Goal: Task Accomplishment & Management: Manage account settings

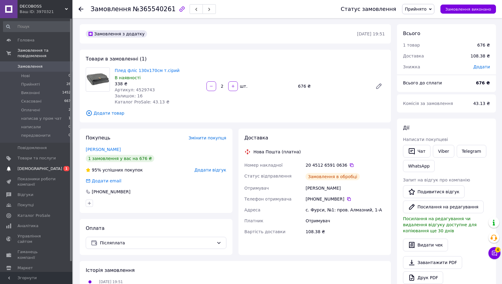
click at [58, 166] on span "0 1" at bounding box center [64, 168] width 17 height 5
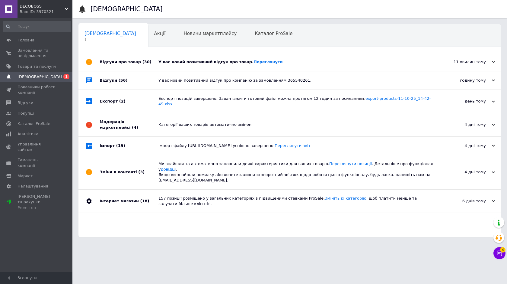
click at [168, 59] on div "У вас новий позитивний відгук про товар. Переглянути" at bounding box center [297, 62] width 276 height 18
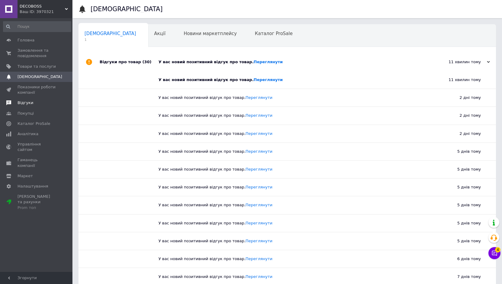
click at [41, 104] on span "Відгуки" at bounding box center [37, 102] width 38 height 5
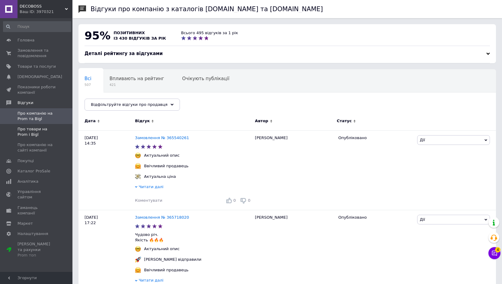
click at [40, 130] on span "Про товари на Prom і Bigl" at bounding box center [37, 131] width 38 height 11
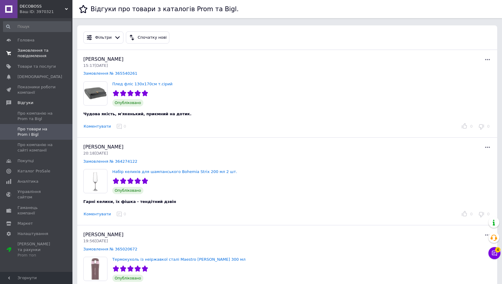
click at [26, 55] on span "Замовлення та повідомлення" at bounding box center [37, 53] width 38 height 11
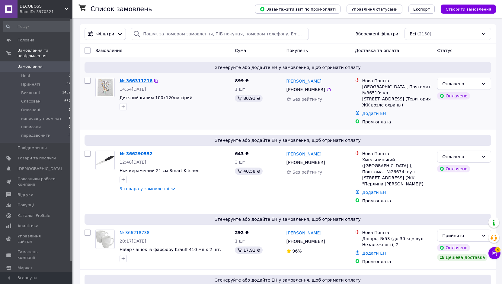
click at [127, 79] on link "№ 366311218" at bounding box center [136, 80] width 33 height 5
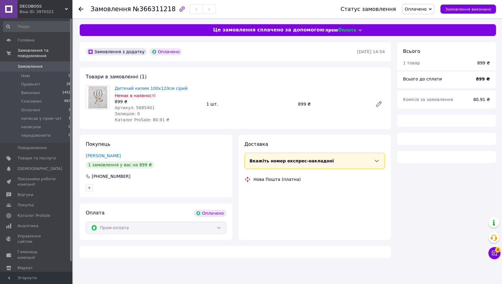
click at [140, 105] on span "Артикул: 5885401" at bounding box center [135, 107] width 40 height 5
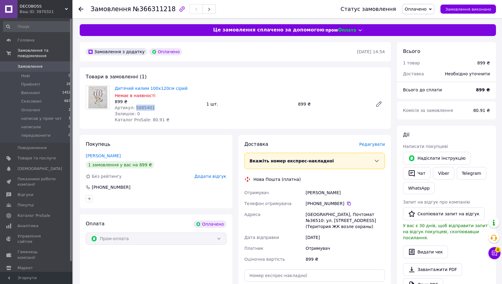
click at [140, 105] on span "Артикул: 5885401" at bounding box center [135, 107] width 40 height 5
click at [416, 172] on button "Чат" at bounding box center [416, 173] width 27 height 13
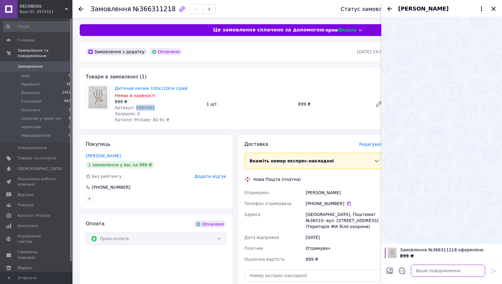
click at [445, 270] on textarea at bounding box center [448, 270] width 74 height 12
type textarea "L"
type textarea "д"
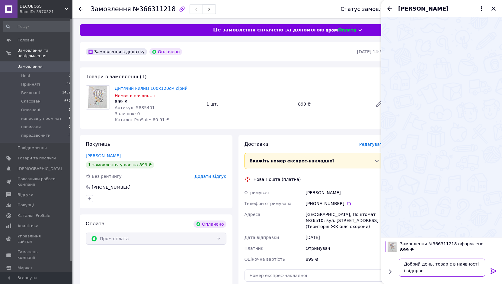
scroll to position [1, 0]
type textarea "Добрий день, товар є в наявності і відправка до вас буде протягом 2 діб"
click at [492, 272] on icon at bounding box center [493, 270] width 7 height 7
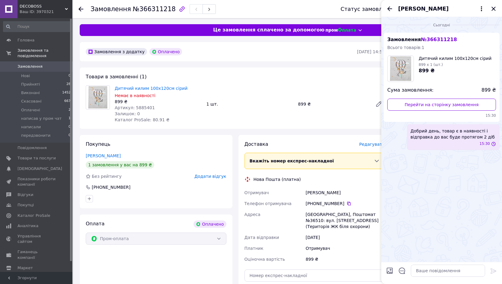
scroll to position [0, 0]
click at [140, 107] on span "Артикул: 5885401" at bounding box center [135, 107] width 40 height 5
click at [142, 107] on span "Артикул: 5885401" at bounding box center [135, 107] width 40 height 5
click at [495, 9] on icon "Закрити" at bounding box center [493, 8] width 7 height 7
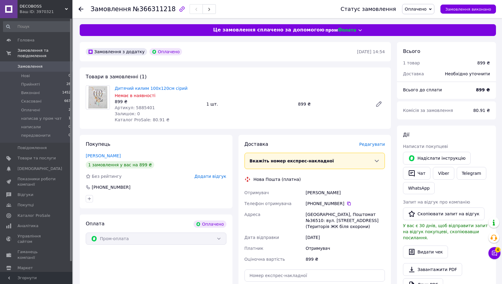
click at [425, 11] on span "Оплачено" at bounding box center [416, 9] width 22 height 5
click at [424, 20] on li "Прийнято" at bounding box center [425, 21] width 46 height 9
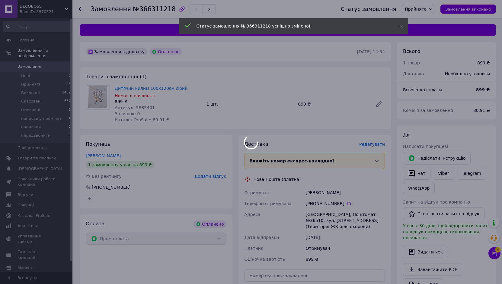
click at [140, 107] on div at bounding box center [251, 142] width 502 height 284
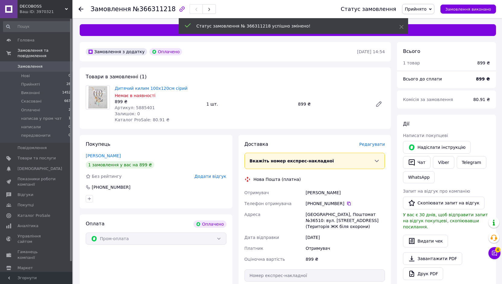
click at [141, 107] on span "Артикул: 5885401" at bounding box center [135, 107] width 40 height 5
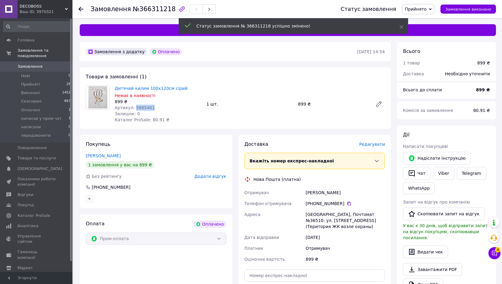
click at [141, 106] on span "Артикул: 5885401" at bounding box center [135, 107] width 40 height 5
copy span "5885401"
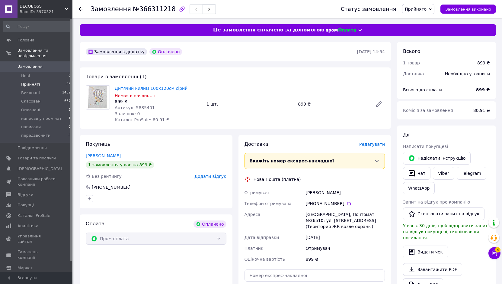
click at [49, 80] on li "Прийняті 28" at bounding box center [37, 84] width 74 height 8
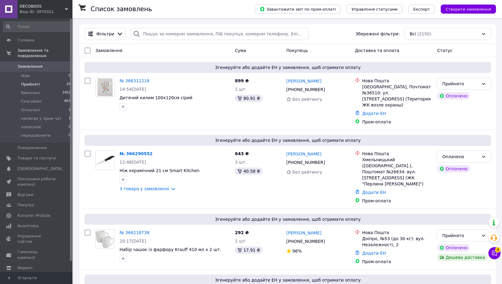
click at [52, 80] on li "Прийняті 28" at bounding box center [37, 84] width 74 height 8
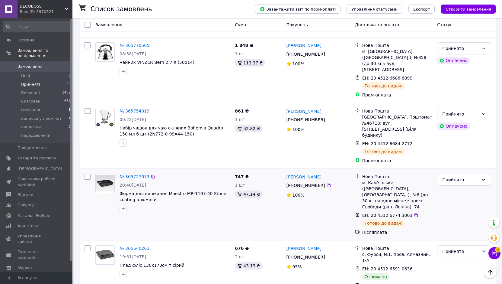
scroll to position [1477, 0]
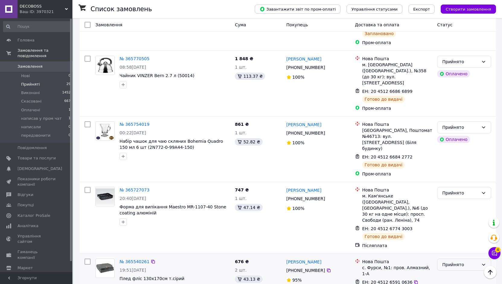
click at [449, 261] on div "Прийнято" at bounding box center [460, 264] width 37 height 7
click at [447, 121] on li "Виконано" at bounding box center [464, 124] width 53 height 11
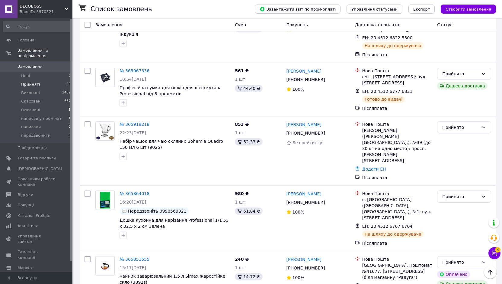
scroll to position [873, 0]
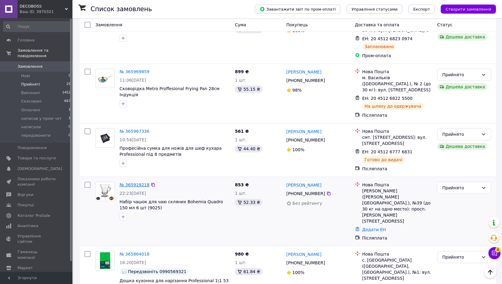
click at [139, 182] on link "№ 365919218" at bounding box center [135, 184] width 30 height 5
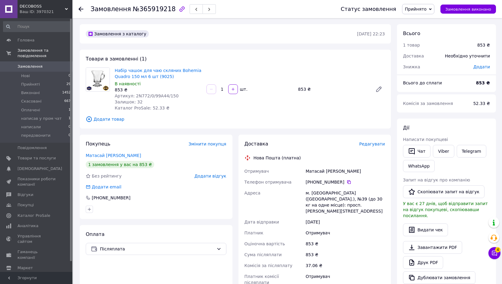
click at [329, 170] on div "Матасай [PERSON_NAME]" at bounding box center [345, 170] width 82 height 11
copy div "[PERSON_NAME]"
click at [348, 163] on div "Доставка Редагувати Нова Пошта (платна) Отримувач Матасай [PERSON_NAME] Телефон…" at bounding box center [315, 242] width 141 height 205
click at [335, 171] on div "Матасай [PERSON_NAME]" at bounding box center [345, 170] width 82 height 11
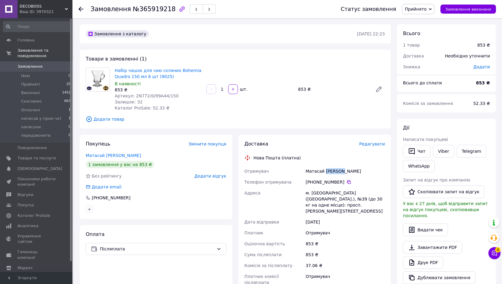
click at [335, 171] on div "Матасай [PERSON_NAME]" at bounding box center [345, 170] width 82 height 11
copy div "[PERSON_NAME]"
click at [202, 101] on div "Набір чашок для чаю скляних Bohemia Quadro 150 мл 6 шт (9025) В наявності 853 ₴…" at bounding box center [158, 89] width 92 height 46
drag, startPoint x: 171, startPoint y: 76, endPoint x: 113, endPoint y: 70, distance: 58.9
click at [113, 70] on div "Набір чашок для чаю скляних Bohemia Quadro 150 мл 6 шт (9025) В наявності 853 ₴…" at bounding box center [158, 89] width 92 height 46
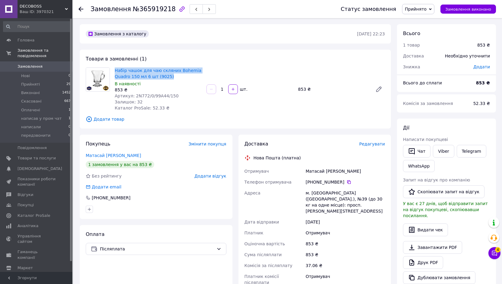
copy link "Набір чашок для чаю скляних Bohemia Quadro 150 мл 6 шт (9025)"
click at [151, 96] on span "Артикул: 2N772/0/99A44/150" at bounding box center [147, 95] width 64 height 5
click at [171, 98] on div "Артикул: 2N772/0/99A44/150" at bounding box center [158, 96] width 87 height 6
drag, startPoint x: 174, startPoint y: 95, endPoint x: 131, endPoint y: 95, distance: 42.3
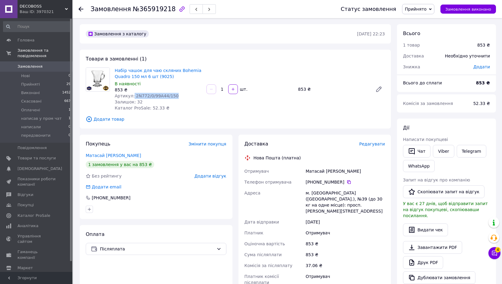
click at [131, 95] on div "Артикул: 2N772/0/99A44/150" at bounding box center [158, 96] width 87 height 6
copy span "2N772/0/99A44/150"
click at [132, 94] on span "Артикул: 2N772/0/99A44/150" at bounding box center [147, 95] width 64 height 5
drag, startPoint x: 132, startPoint y: 95, endPoint x: 181, endPoint y: 93, distance: 49.3
click at [181, 93] on div "Артикул: 2N772/0/99A44/150" at bounding box center [158, 96] width 87 height 6
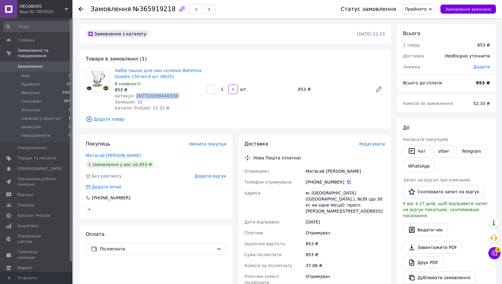
copy span "2N772/0/99A44/150"
click at [311, 171] on div "Матасай [PERSON_NAME]" at bounding box center [345, 170] width 82 height 11
copy div "Матасай [PERSON_NAME]"
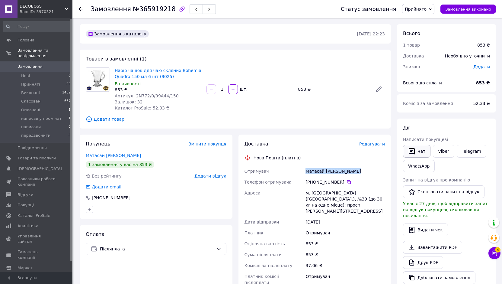
click at [415, 152] on icon "button" at bounding box center [412, 151] width 6 height 6
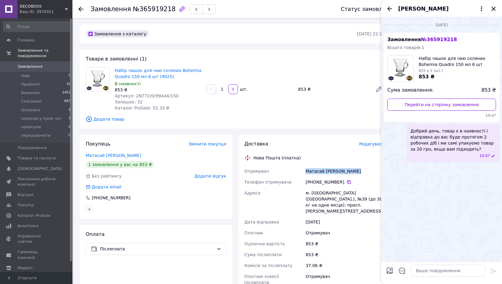
click at [494, 6] on icon "Закрити" at bounding box center [493, 8] width 7 height 7
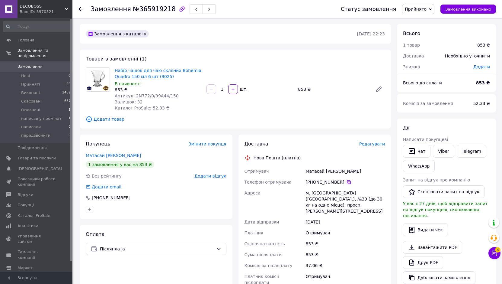
click at [347, 181] on icon at bounding box center [349, 181] width 5 height 5
click at [320, 191] on div "м. [GEOGRAPHIC_DATA] ([GEOGRAPHIC_DATA].), №39 (до 30 кг на одне місце): просп.…" at bounding box center [345, 201] width 82 height 29
copy div "[GEOGRAPHIC_DATA]"
click at [347, 181] on icon at bounding box center [349, 181] width 5 height 5
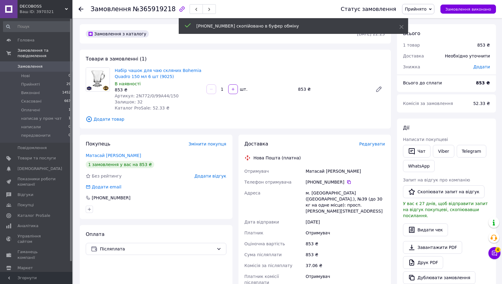
click at [313, 173] on div "Матасай [PERSON_NAME]" at bounding box center [345, 170] width 82 height 11
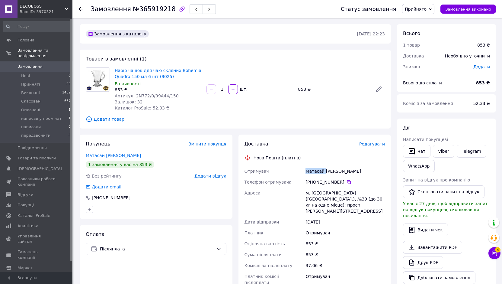
copy div "Матасай"
click at [347, 181] on icon at bounding box center [349, 181] width 5 height 5
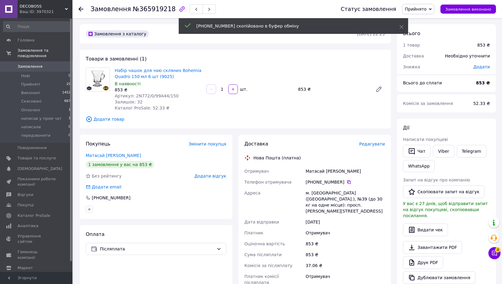
click at [314, 166] on div "Матасай [PERSON_NAME]" at bounding box center [345, 170] width 82 height 11
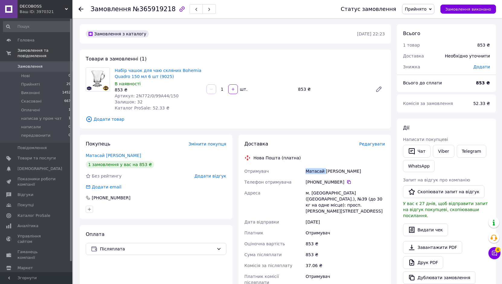
copy div "Матасай"
click at [335, 172] on div "Матасай [PERSON_NAME]" at bounding box center [345, 170] width 82 height 11
copy div "[PERSON_NAME]"
click at [317, 189] on div "м. [GEOGRAPHIC_DATA] ([GEOGRAPHIC_DATA].), №39 (до 30 кг на одне місце): просп.…" at bounding box center [345, 201] width 82 height 29
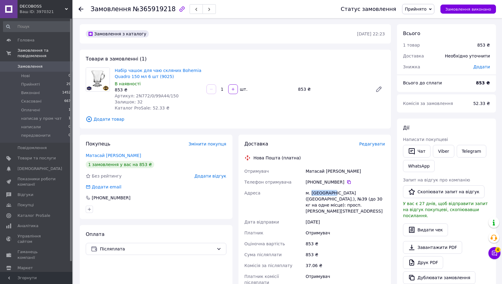
click at [317, 189] on div "м. [GEOGRAPHIC_DATA] ([GEOGRAPHIC_DATA].), №39 (до 30 кг на одне місце): просп.…" at bounding box center [345, 201] width 82 height 29
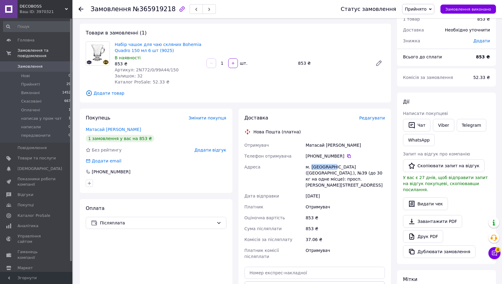
scroll to position [60, 0]
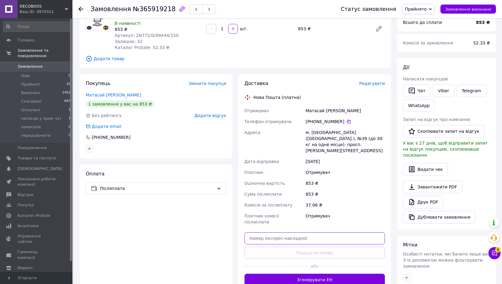
click at [301, 232] on input "text" at bounding box center [315, 238] width 141 height 12
paste input "20451269137435"
type input "20451269137435"
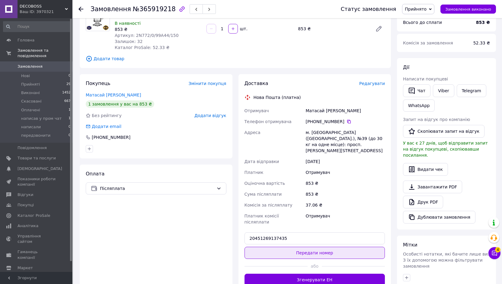
click at [307, 246] on button "Передати номер" at bounding box center [315, 252] width 141 height 12
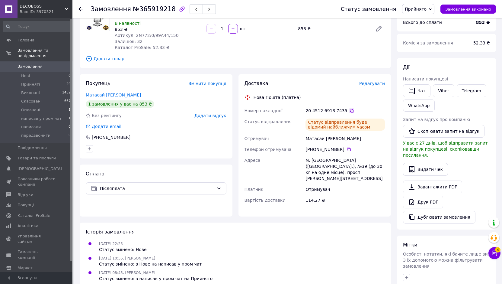
click at [349, 111] on icon at bounding box center [351, 110] width 5 height 5
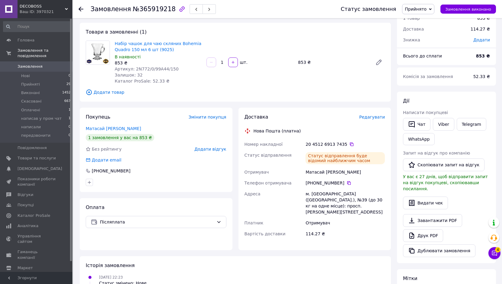
scroll to position [0, 0]
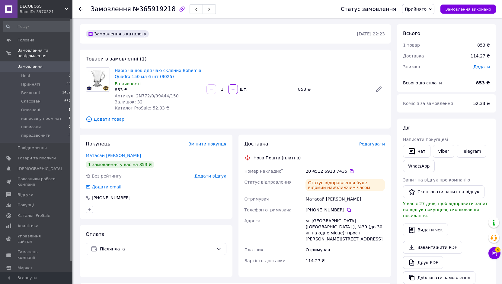
click at [286, 66] on div "Набір чашок для чаю скляних Bohemia Quadro 150 мл 6 шт (9025) В наявності 853 ₴…" at bounding box center [249, 89] width 275 height 46
click at [493, 255] on icon at bounding box center [495, 253] width 6 height 6
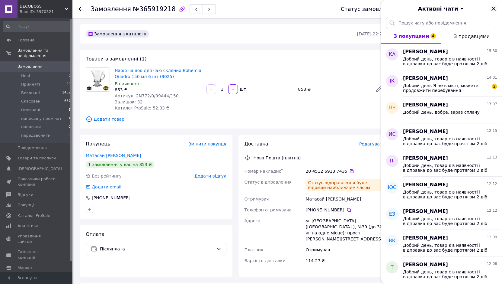
click at [492, 9] on icon "Закрити" at bounding box center [493, 8] width 7 height 7
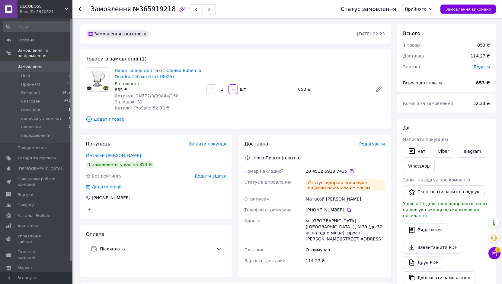
click at [312, 66] on div "Набір чашок для чаю скляних Bohemia Quadro 150 мл 6 шт (9025) В наявності 853 ₴…" at bounding box center [249, 89] width 275 height 46
click at [269, 71] on div "Набір чашок для чаю скляних Bohemia Quadro 150 мл 6 шт (9025) В наявності 853 ₴…" at bounding box center [249, 89] width 275 height 46
click at [82, 9] on use at bounding box center [81, 9] width 5 height 5
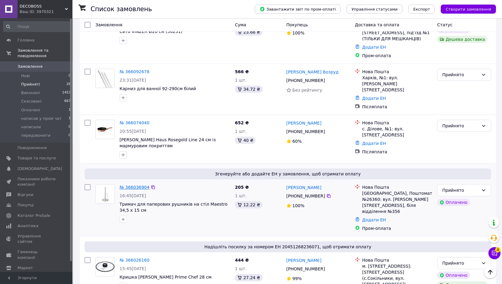
scroll to position [447, 0]
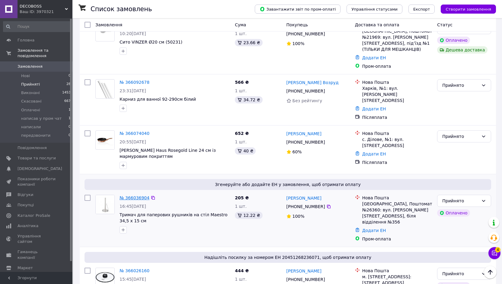
click at [132, 195] on link "№ 366036904" at bounding box center [135, 197] width 30 height 5
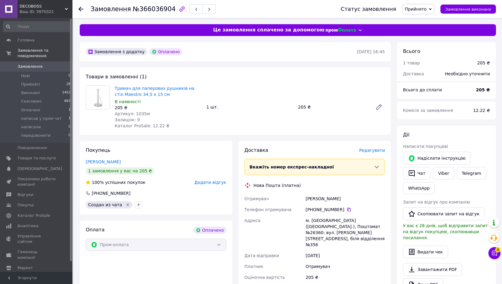
click at [309, 199] on div "[PERSON_NAME]" at bounding box center [345, 198] width 82 height 11
drag, startPoint x: 161, startPoint y: 94, endPoint x: 113, endPoint y: 85, distance: 49.3
click at [113, 85] on div "Тримач для паперових рушників на стіл Maestro 34,5 х 15 см В наявності 205 ₴ Ар…" at bounding box center [158, 107] width 92 height 46
click at [133, 110] on div "205 ₴" at bounding box center [158, 107] width 87 height 6
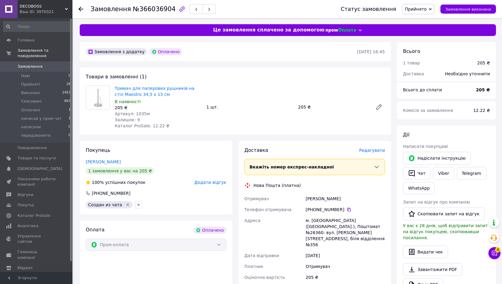
click at [133, 110] on div "205 ₴" at bounding box center [158, 107] width 87 height 6
click at [136, 112] on span "Артикул: 1035м" at bounding box center [132, 113] width 35 height 5
click at [141, 113] on span "Артикул: 1035м" at bounding box center [132, 113] width 35 height 5
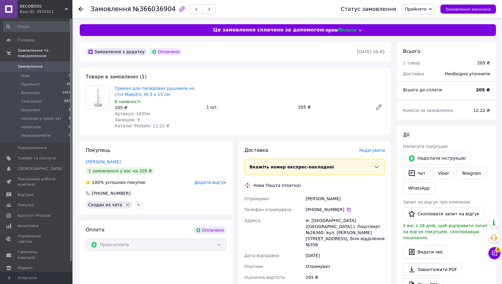
click at [323, 196] on div "[PERSON_NAME]" at bounding box center [345, 198] width 82 height 11
click at [347, 208] on icon at bounding box center [349, 209] width 5 height 5
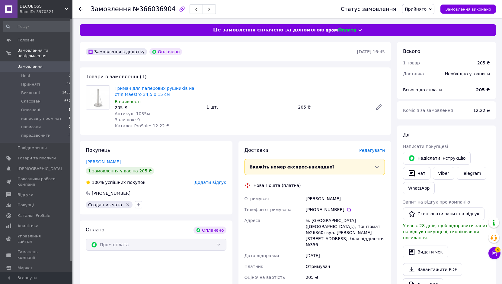
click at [313, 218] on div "м. [GEOGRAPHIC_DATA] ([GEOGRAPHIC_DATA].), Поштомат №26360: вул. [PERSON_NAME][…" at bounding box center [345, 232] width 82 height 35
click at [317, 227] on div "м. [GEOGRAPHIC_DATA] ([GEOGRAPHIC_DATA].), Поштомат №26360: вул. [PERSON_NAME][…" at bounding box center [345, 232] width 82 height 35
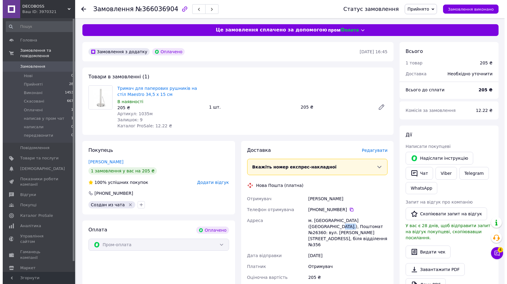
scroll to position [60, 0]
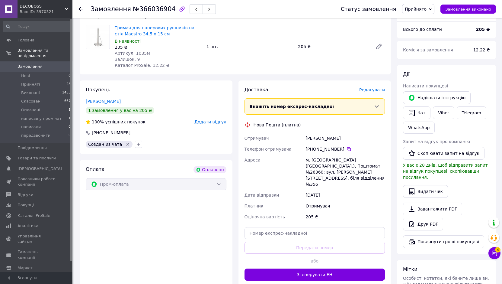
click at [373, 91] on span "Редагувати" at bounding box center [372, 89] width 26 height 5
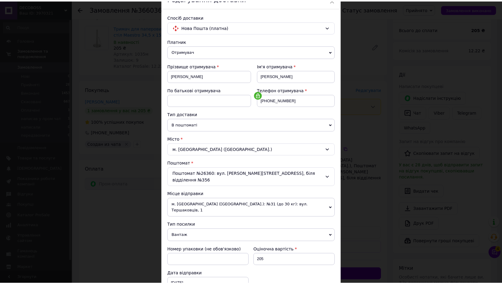
scroll to position [91, 0]
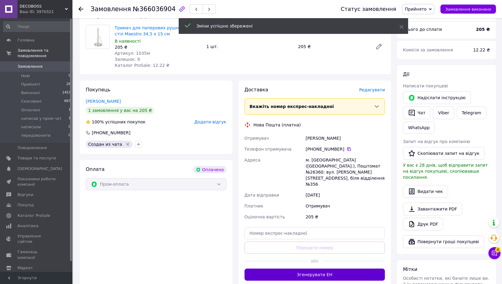
click at [311, 268] on button "Згенерувати ЕН" at bounding box center [315, 274] width 141 height 12
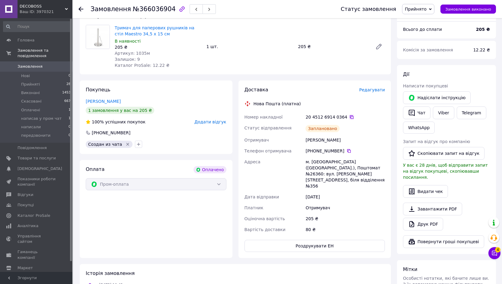
click at [349, 116] on icon at bounding box center [351, 116] width 5 height 5
click at [317, 239] on button "Роздрукувати ЕН" at bounding box center [315, 245] width 141 height 12
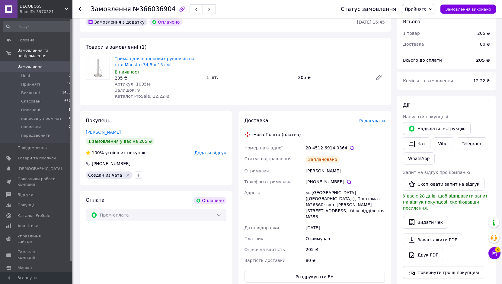
scroll to position [0, 0]
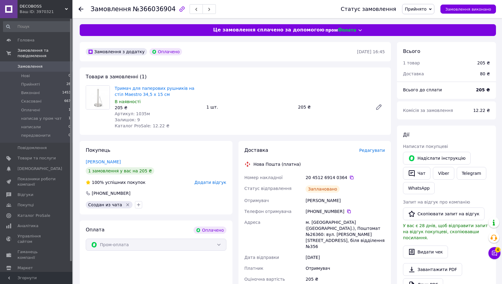
click at [81, 10] on icon at bounding box center [81, 9] width 5 height 5
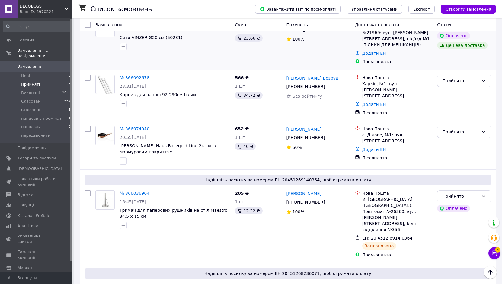
scroll to position [453, 0]
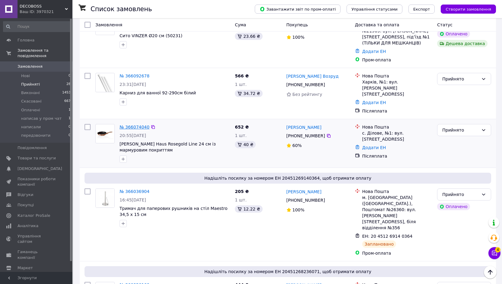
click at [136, 124] on link "№ 366074040" at bounding box center [135, 126] width 30 height 5
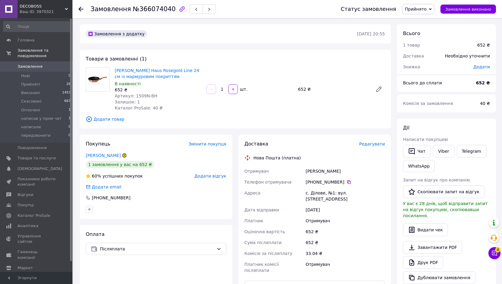
click at [312, 171] on div "[PERSON_NAME]" at bounding box center [345, 170] width 82 height 11
drag, startPoint x: 179, startPoint y: 73, endPoint x: 114, endPoint y: 69, distance: 65.4
click at [114, 69] on div "[PERSON_NAME] Haus Rosegold Line 24 см із мармуровим покриттям В наявності 652 …" at bounding box center [158, 89] width 92 height 46
drag, startPoint x: 154, startPoint y: 95, endPoint x: 133, endPoint y: 96, distance: 21.2
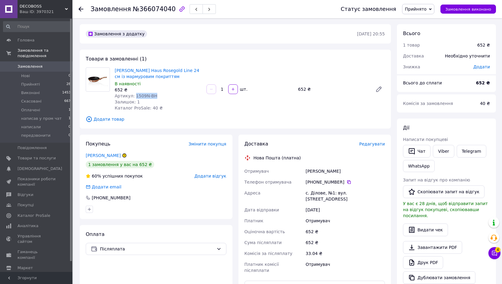
click at [133, 96] on div "Артикул: 1509N-BH" at bounding box center [158, 96] width 87 height 6
click at [316, 167] on div "[PERSON_NAME]" at bounding box center [345, 170] width 82 height 11
click at [347, 183] on icon at bounding box center [349, 181] width 5 height 5
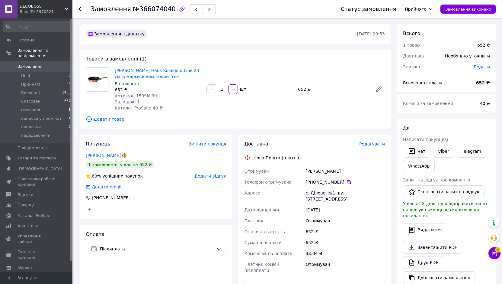
click at [316, 191] on div "с. Ділове, №1: вул. [STREET_ADDRESS]" at bounding box center [345, 195] width 82 height 17
click at [347, 183] on icon at bounding box center [349, 182] width 4 height 4
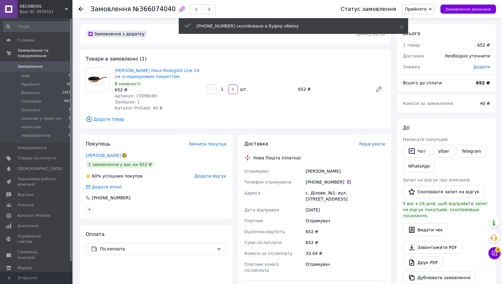
click at [312, 171] on div "[PERSON_NAME]" at bounding box center [345, 170] width 82 height 11
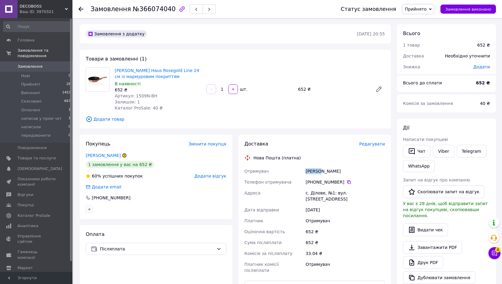
click at [312, 171] on div "[PERSON_NAME]" at bounding box center [345, 170] width 82 height 11
click at [322, 165] on div "[PERSON_NAME]" at bounding box center [345, 170] width 82 height 11
click at [322, 167] on div "[PERSON_NAME]" at bounding box center [345, 170] width 82 height 11
click at [323, 168] on div "[PERSON_NAME]" at bounding box center [345, 170] width 82 height 11
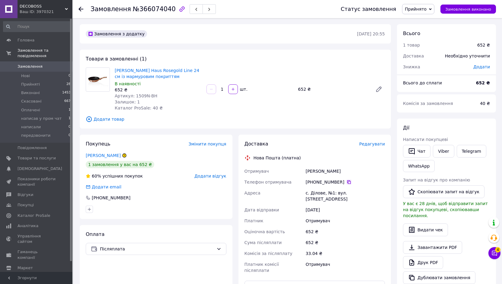
click at [347, 182] on icon at bounding box center [349, 181] width 5 height 5
click at [313, 190] on div "с. Ділове, №1: вул. [STREET_ADDRESS]" at bounding box center [345, 195] width 82 height 17
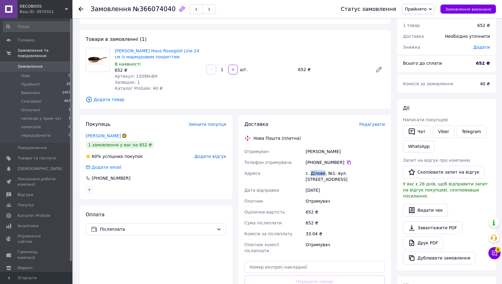
scroll to position [30, 0]
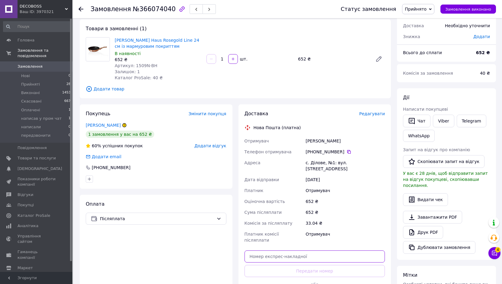
click at [322, 250] on input "text" at bounding box center [315, 256] width 141 height 12
paste input "20451269142967"
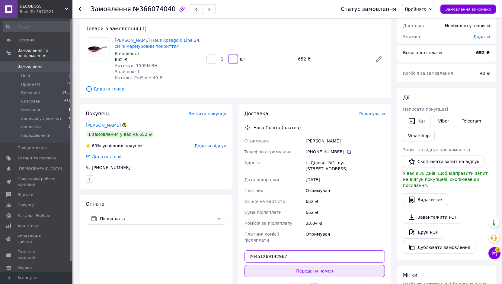
type input "20451269142967"
click at [310, 265] on button "Передати номер" at bounding box center [315, 271] width 141 height 12
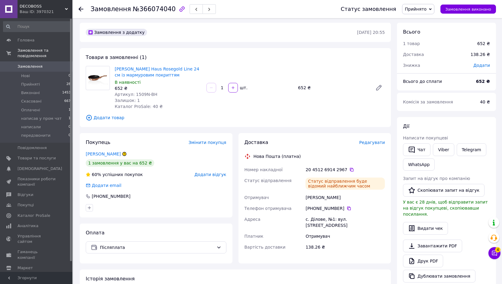
scroll to position [0, 0]
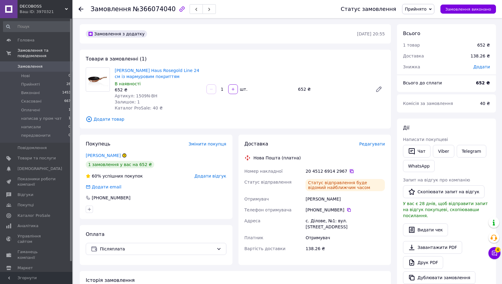
click at [349, 171] on icon at bounding box center [351, 170] width 5 height 5
click at [268, 50] on div "Товари в замовленні (1) [PERSON_NAME] Haus Rosegold Line 24 см із мармуровим по…" at bounding box center [235, 89] width 311 height 79
click at [83, 8] on icon at bounding box center [81, 9] width 5 height 5
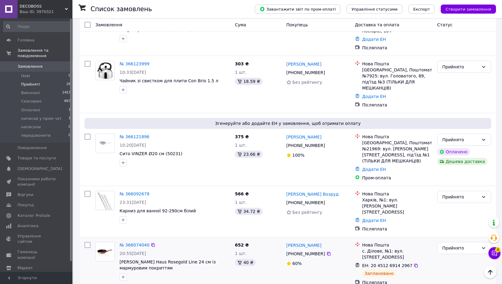
scroll to position [332, 0]
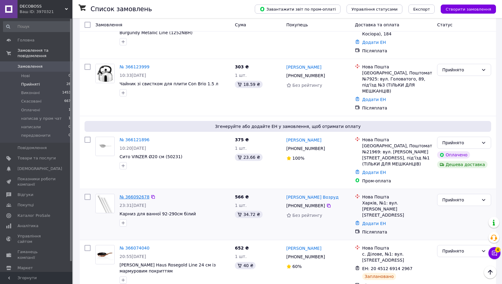
click at [136, 194] on link "№ 366092678" at bounding box center [135, 196] width 30 height 5
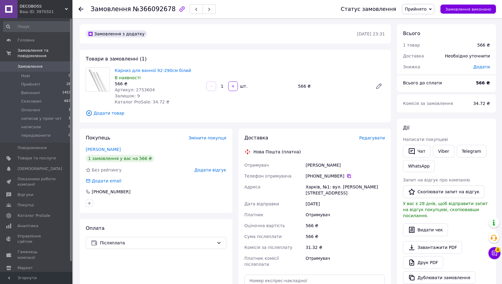
click at [347, 176] on icon at bounding box center [349, 176] width 4 height 4
click at [312, 164] on div "[PERSON_NAME]" at bounding box center [345, 164] width 82 height 11
click at [328, 163] on div "[PERSON_NAME]" at bounding box center [345, 164] width 82 height 11
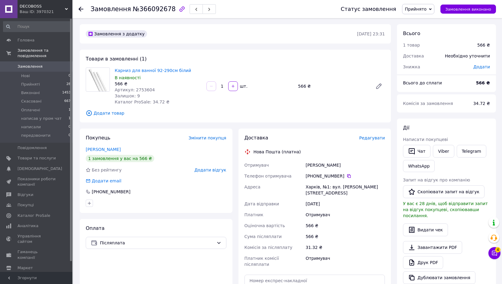
click at [309, 186] on div "Харків, №1: вул. [PERSON_NAME][STREET_ADDRESS]" at bounding box center [345, 189] width 82 height 17
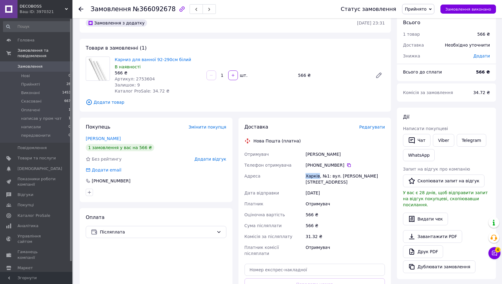
scroll to position [30, 0]
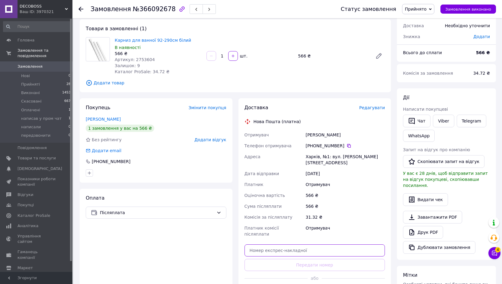
click at [293, 244] on input "text" at bounding box center [315, 250] width 141 height 12
paste input "20451269145183"
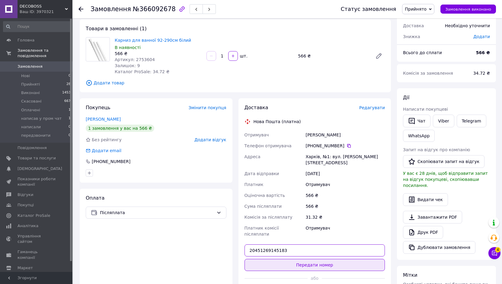
type input "20451269145183"
click at [309, 258] on button "Передати номер" at bounding box center [315, 264] width 141 height 12
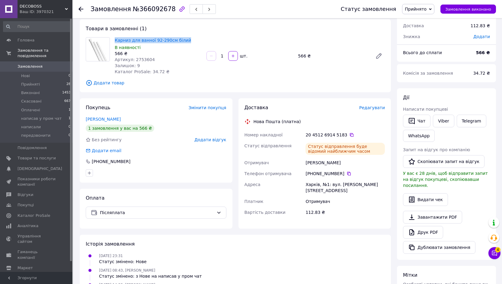
drag, startPoint x: 189, startPoint y: 39, endPoint x: 114, endPoint y: 41, distance: 75.2
click at [114, 41] on div "Карниз для ванної 92-290см білий В наявності 566 ₴ Артикул: 2753604 Залишок: 9 …" at bounding box center [158, 56] width 92 height 40
click at [141, 62] on div "Артикул: 2753604" at bounding box center [158, 59] width 87 height 6
click at [144, 57] on span "Артикул: 2753604" at bounding box center [135, 59] width 40 height 5
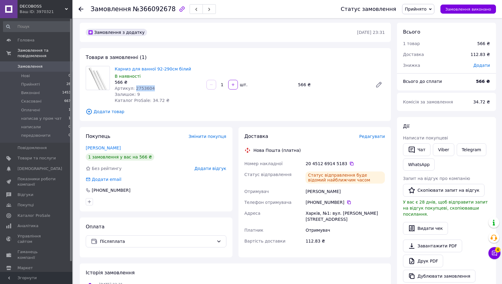
scroll to position [0, 0]
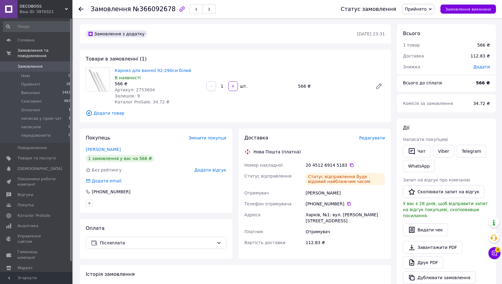
click at [322, 192] on div "[PERSON_NAME]" at bounding box center [345, 192] width 82 height 11
click at [347, 202] on icon at bounding box center [349, 204] width 4 height 4
click at [312, 218] on div "Харків, №1: вул. [PERSON_NAME][STREET_ADDRESS]" at bounding box center [345, 217] width 82 height 17
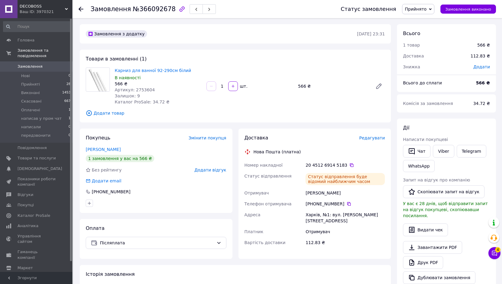
click at [312, 214] on div "Харків, №1: вул. [PERSON_NAME][STREET_ADDRESS]" at bounding box center [345, 217] width 82 height 17
click at [349, 165] on icon at bounding box center [351, 164] width 5 height 5
click at [267, 49] on div "Замовлення з додатку [DATE] 23:31 Товари в замовленні (1) Карниз для ванної 92-…" at bounding box center [235, 228] width 317 height 409
click at [78, 9] on div "Замовлення №366092678 Статус замовлення Прийнято Виконано Скасовано [PERSON_NAM…" at bounding box center [287, 9] width 430 height 18
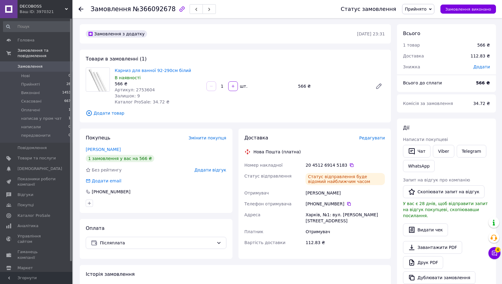
click at [81, 8] on icon at bounding box center [81, 9] width 5 height 5
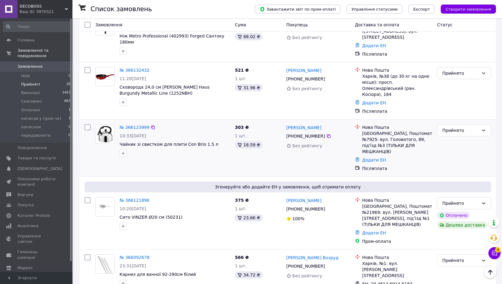
scroll to position [242, 0]
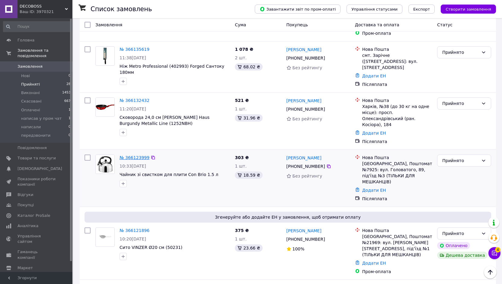
click at [138, 155] on link "№ 366123999" at bounding box center [135, 157] width 30 height 5
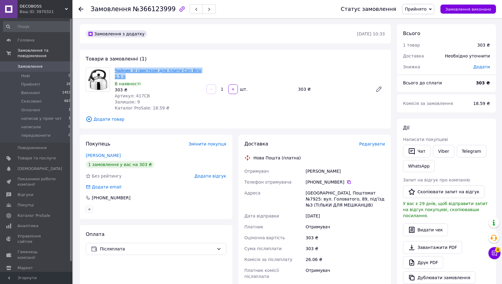
drag, startPoint x: 206, startPoint y: 68, endPoint x: 115, endPoint y: 71, distance: 91.2
click at [115, 71] on div "Чайник зі свистком для плити Con Brio 1.5 л В наявності 303 ₴ Артикул: 417CB За…" at bounding box center [249, 89] width 275 height 46
click at [142, 93] on span "Артикул: 417CB" at bounding box center [132, 95] width 35 height 5
click at [317, 165] on div "[PERSON_NAME]" at bounding box center [345, 170] width 82 height 11
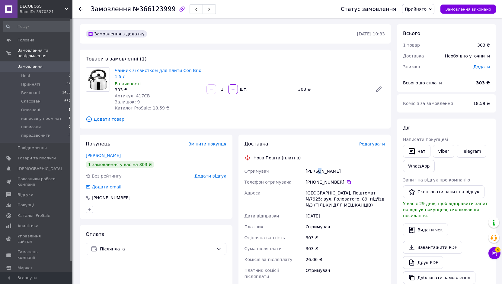
click at [317, 165] on div "[PERSON_NAME]" at bounding box center [345, 170] width 82 height 11
click at [347, 179] on icon at bounding box center [349, 181] width 5 height 5
click at [316, 187] on div "[GEOGRAPHIC_DATA], Поштомат №7925: вул. Головатого, 89, під'їзд №3 (ТІЛЬКИ ДЛЯ …" at bounding box center [345, 198] width 82 height 23
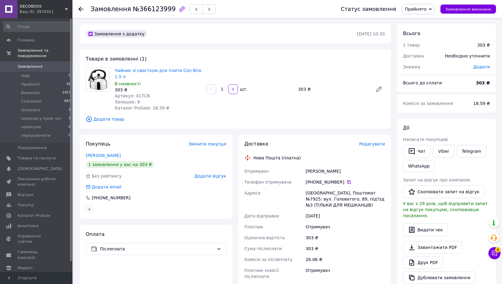
click at [357, 187] on div "[GEOGRAPHIC_DATA], Поштомат №7925: вул. Головатого, 89, під'їзд №3 (ТІЛЬКИ ДЛЯ …" at bounding box center [345, 198] width 82 height 23
click at [370, 141] on span "Редагувати" at bounding box center [372, 143] width 26 height 5
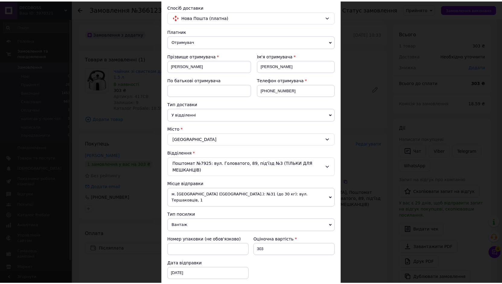
scroll to position [121, 0]
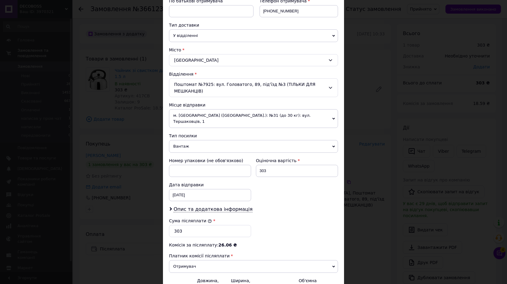
click at [361, 114] on div "× Редагування доставки Спосіб доставки Нова Пошта (платна) Платник Отримувач Ві…" at bounding box center [253, 142] width 507 height 284
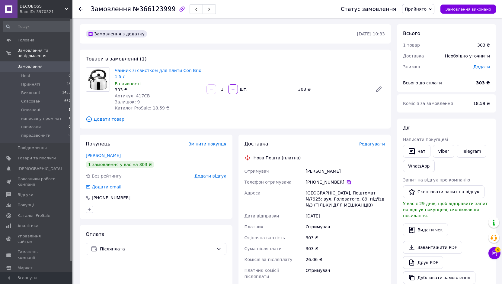
click at [347, 179] on icon at bounding box center [349, 181] width 5 height 5
click at [314, 165] on div "[PERSON_NAME]" at bounding box center [345, 170] width 82 height 11
click at [323, 165] on div "[PERSON_NAME]" at bounding box center [345, 170] width 82 height 11
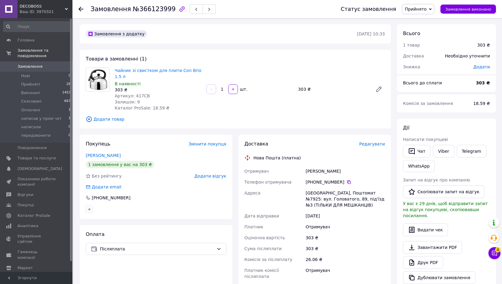
click at [315, 187] on div "[GEOGRAPHIC_DATA], Поштомат №7925: вул. Головатого, 89, під'їзд №3 (ТІЛЬКИ ДЛЯ …" at bounding box center [345, 198] width 82 height 23
click at [355, 187] on div "[GEOGRAPHIC_DATA], Поштомат №7925: вул. Головатого, 89, під'їзд №3 (ТІЛЬКИ ДЛЯ …" at bounding box center [345, 198] width 82 height 23
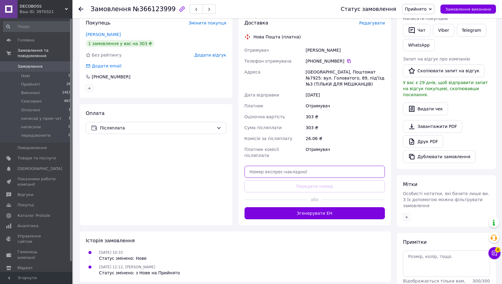
click at [293, 165] on input "text" at bounding box center [315, 171] width 141 height 12
paste input "20451269148878"
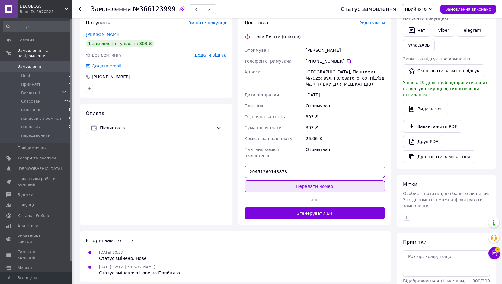
type input "20451269148878"
click at [309, 180] on button "Передати номер" at bounding box center [315, 186] width 141 height 12
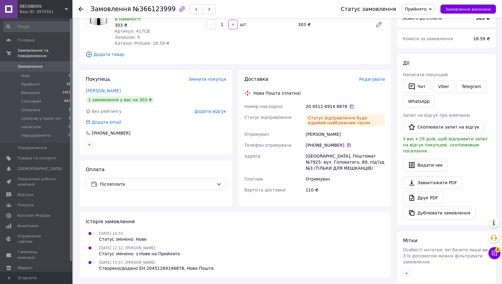
scroll to position [30, 0]
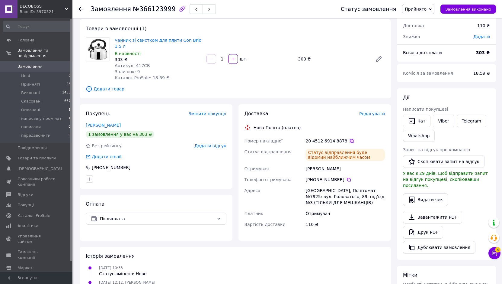
click at [349, 138] on icon at bounding box center [351, 140] width 5 height 5
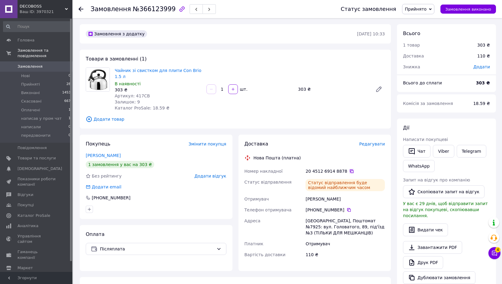
click at [349, 168] on icon at bounding box center [351, 170] width 5 height 5
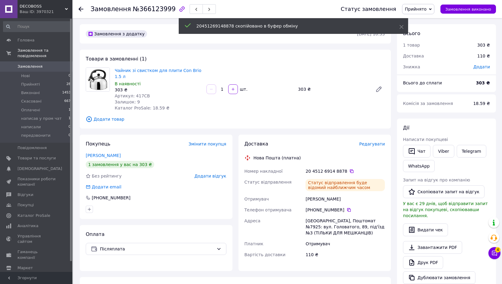
click at [175, 127] on div "Замовлення з додатку [DATE] 10:33 Товари в замовленні (1) Чайник зі свистком дл…" at bounding box center [235, 228] width 317 height 409
click at [81, 8] on icon at bounding box center [81, 9] width 5 height 5
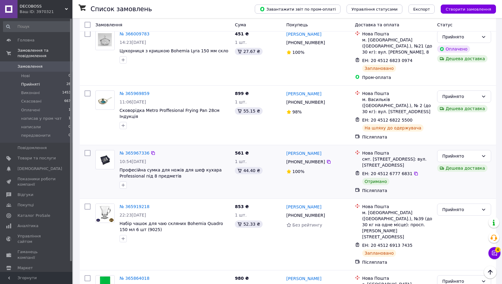
scroll to position [876, 0]
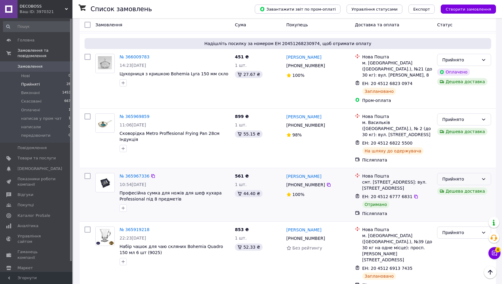
click at [449, 175] on div "Прийнято" at bounding box center [460, 178] width 37 height 7
click at [450, 101] on li "Виконано" at bounding box center [464, 102] width 53 height 11
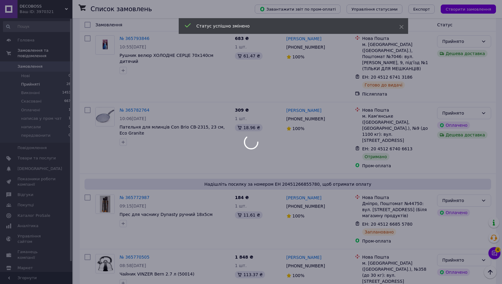
scroll to position [1238, 0]
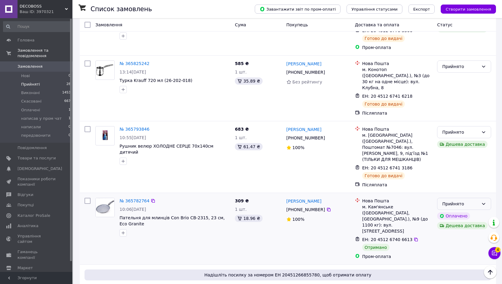
click at [469, 200] on div "Прийнято" at bounding box center [460, 203] width 37 height 7
click at [464, 89] on li "Виконано" at bounding box center [464, 91] width 53 height 11
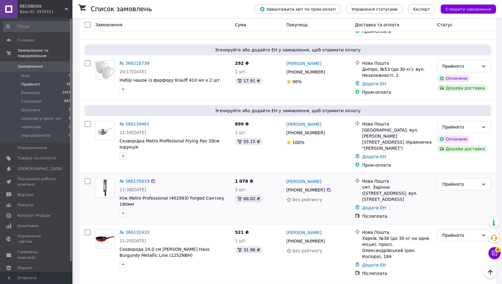
scroll to position [120, 0]
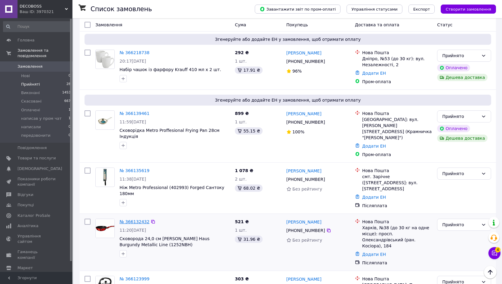
click at [132, 219] on link "№ 366132432" at bounding box center [135, 221] width 30 height 5
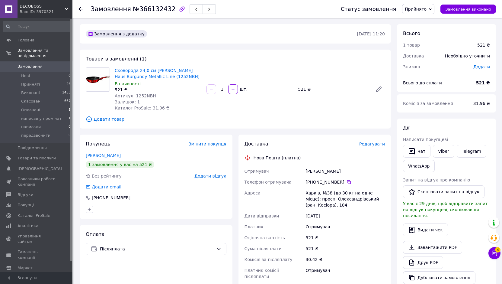
click at [318, 170] on div "[PERSON_NAME]" at bounding box center [345, 170] width 82 height 11
drag, startPoint x: 174, startPoint y: 77, endPoint x: 114, endPoint y: 70, distance: 61.2
click at [114, 70] on div "Сковорода 24,0 см [PERSON_NAME] Haus Burgundy Metallic Line (1252NBH) В наявнос…" at bounding box center [158, 89] width 92 height 46
click at [319, 174] on div "[PERSON_NAME]" at bounding box center [345, 170] width 82 height 11
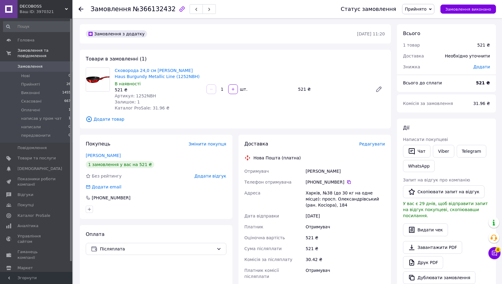
click at [321, 170] on div "[PERSON_NAME]" at bounding box center [345, 170] width 82 height 11
click at [347, 179] on icon at bounding box center [349, 181] width 5 height 5
click at [311, 190] on div "Харків, №38 (до 30 кг на одне місце): просп. Олександрівський (ран. Косіора), 1…" at bounding box center [345, 198] width 82 height 23
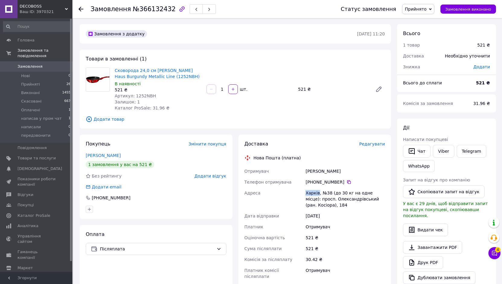
click at [311, 190] on div "Харків, №38 (до 30 кг на одне місце): просп. Олександрівський (ран. Косіора), 1…" at bounding box center [345, 198] width 82 height 23
click at [347, 181] on icon at bounding box center [349, 182] width 4 height 4
click at [312, 168] on div "[PERSON_NAME]" at bounding box center [345, 170] width 82 height 11
click at [329, 169] on div "[PERSON_NAME]" at bounding box center [345, 170] width 82 height 11
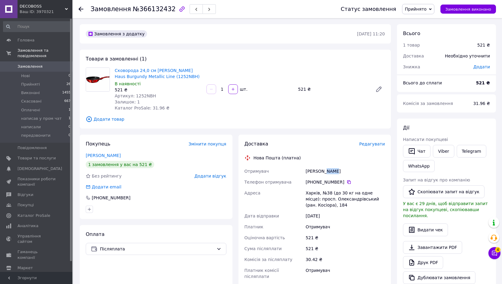
click at [329, 169] on div "[PERSON_NAME]" at bounding box center [345, 170] width 82 height 11
click at [313, 191] on div "Харків, №38 (до 30 кг на одне місце): просп. Олександрівський (ран. Косіора), 1…" at bounding box center [345, 198] width 82 height 23
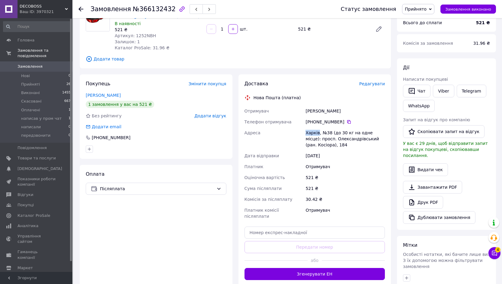
scroll to position [60, 0]
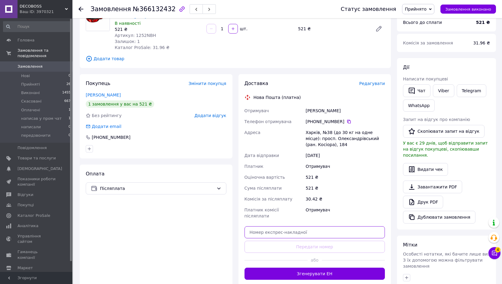
click at [291, 226] on input "text" at bounding box center [315, 232] width 141 height 12
paste input "20451269151519"
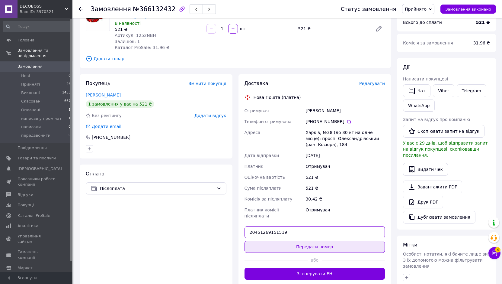
type input "20451269151519"
click at [325, 240] on button "Передати номер" at bounding box center [315, 246] width 141 height 12
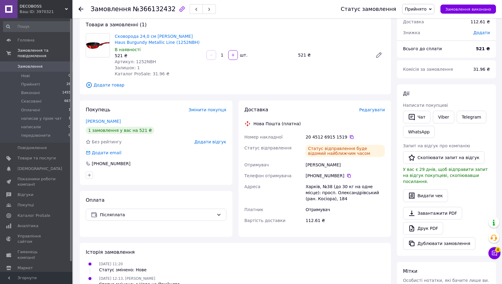
scroll to position [0, 0]
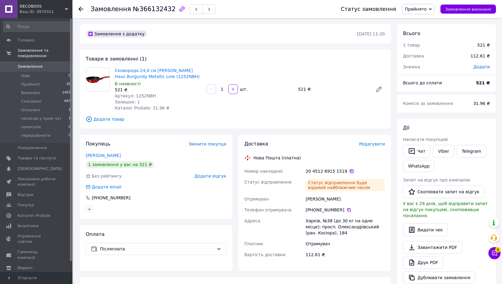
click at [350, 169] on icon at bounding box center [352, 171] width 4 height 4
click at [262, 47] on div "Замовлення з додатку [DATE] 11:20 Товари в замовленні (1) Сковорода 24,0 см [PE…" at bounding box center [235, 228] width 317 height 409
click at [83, 11] on icon at bounding box center [81, 9] width 5 height 5
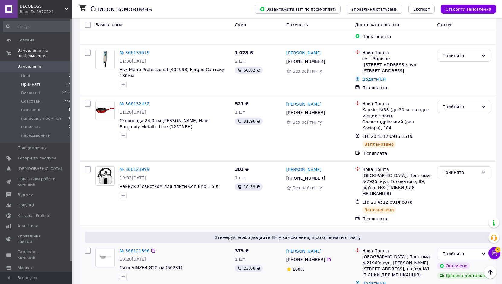
scroll to position [148, 0]
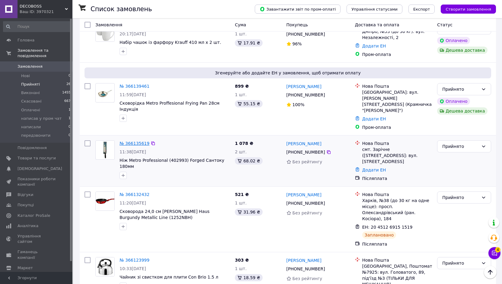
click at [133, 141] on link "№ 366135619" at bounding box center [135, 143] width 30 height 5
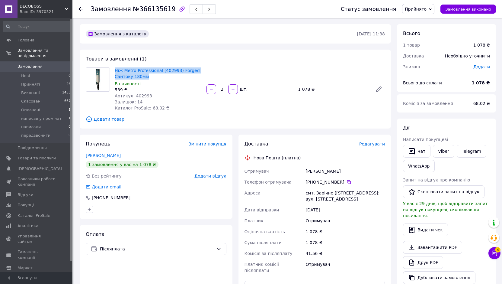
drag, startPoint x: 155, startPoint y: 77, endPoint x: 111, endPoint y: 71, distance: 43.6
click at [111, 71] on div "Ніж Metro Professional (402993) Forged Сантоку 180мм В наявності 539 ₴ Артикул:…" at bounding box center [235, 88] width 304 height 43
drag, startPoint x: 203, startPoint y: 105, endPoint x: 146, endPoint y: 88, distance: 59.1
click at [203, 104] on div "Ніж Metro Professional (402993) Forged Сантоку 180мм В наявності 539 ₴ Артикул:…" at bounding box center [158, 89] width 92 height 46
click at [148, 79] on span "Ніж Metro Professional (402993) Forged Сантоку 180мм" at bounding box center [158, 73] width 87 height 12
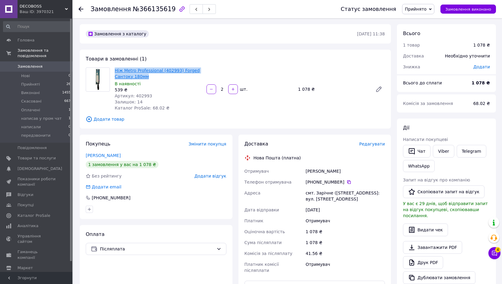
drag, startPoint x: 149, startPoint y: 76, endPoint x: 115, endPoint y: 68, distance: 34.9
click at [115, 68] on span "Ніж Metro Professional (402993) Forged Сантоку 180мм" at bounding box center [158, 73] width 87 height 12
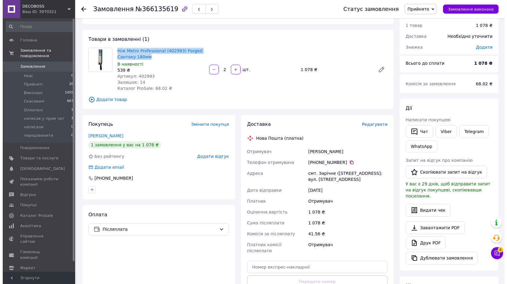
scroll to position [30, 0]
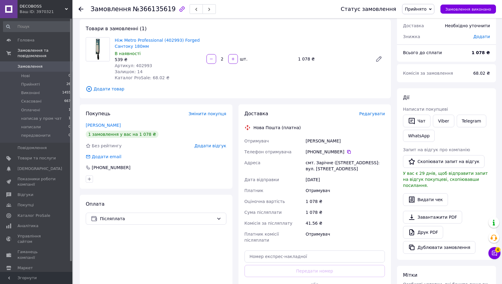
click at [308, 131] on div "Доставка Редагувати Нова Пошта (платна) Отримувач [PERSON_NAME] Телефон отримув…" at bounding box center [315, 206] width 141 height 193
click at [317, 140] on div "[PERSON_NAME]" at bounding box center [345, 140] width 82 height 11
click at [347, 152] on icon at bounding box center [349, 151] width 5 height 5
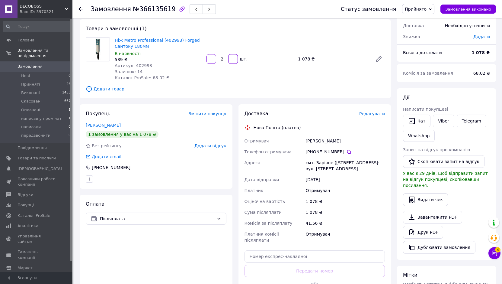
click at [317, 163] on div "смт. Зарічне ([STREET_ADDRESS]: вул. [STREET_ADDRESS]" at bounding box center [345, 165] width 82 height 17
click at [366, 115] on span "Редагувати" at bounding box center [372, 113] width 26 height 5
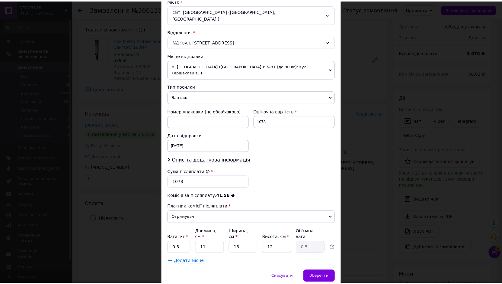
scroll to position [177, 0]
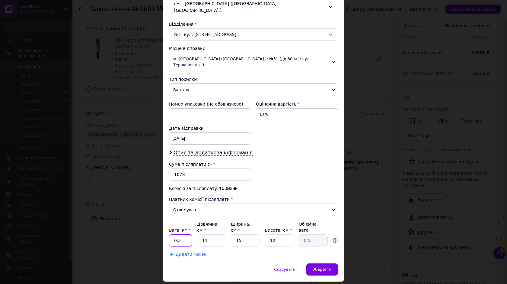
click at [185, 234] on input "0.5" at bounding box center [180, 240] width 23 height 12
type input "1"
click at [208, 234] on input "11" at bounding box center [211, 240] width 29 height 12
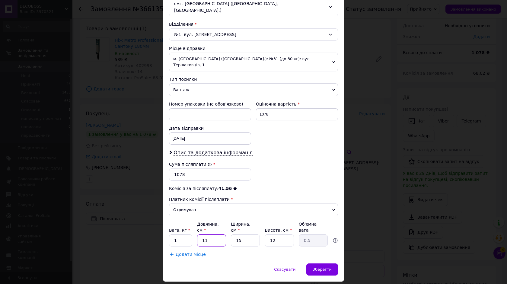
type input "1"
type input "0.1"
type input "10"
type input "0.45"
type input "10"
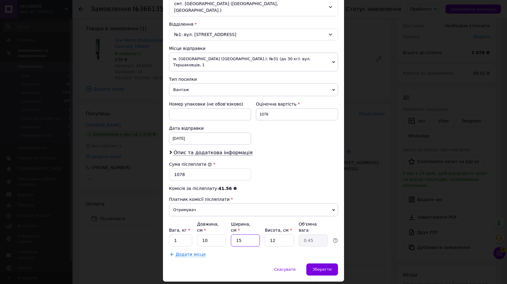
click at [233, 234] on input "15" at bounding box center [245, 240] width 29 height 12
type input "2"
type input "0.1"
type input "20"
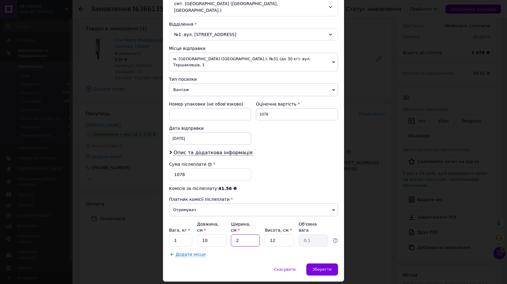
type input "0.6"
type input "20"
click at [286, 234] on input "12" at bounding box center [279, 240] width 29 height 12
click at [363, 173] on div "× Редагування доставки Спосіб доставки Нова Пошта (платна) Платник Отримувач Ві…" at bounding box center [253, 142] width 507 height 284
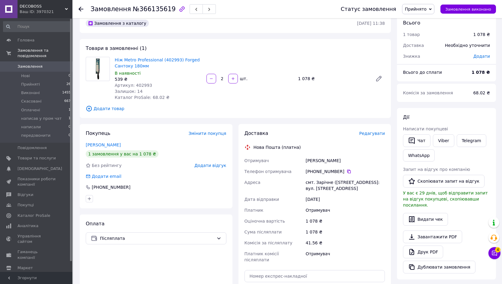
scroll to position [0, 0]
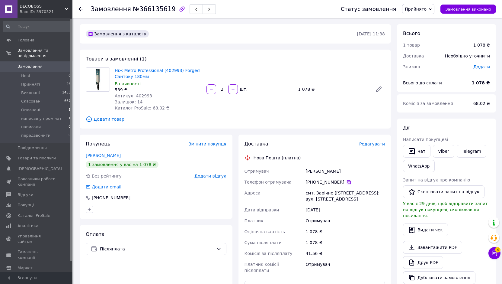
click at [347, 180] on icon at bounding box center [349, 181] width 5 height 5
click at [308, 170] on div "[PERSON_NAME]" at bounding box center [345, 170] width 82 height 11
click at [329, 169] on div "[PERSON_NAME]" at bounding box center [345, 170] width 82 height 11
click at [307, 166] on div "[PERSON_NAME]" at bounding box center [345, 170] width 82 height 11
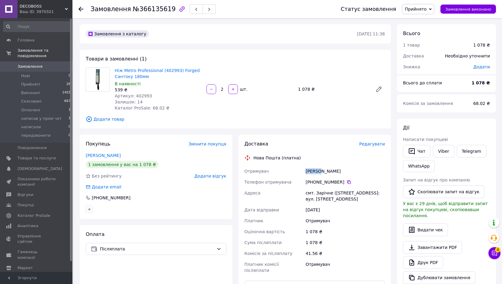
click at [307, 166] on div "[PERSON_NAME]" at bounding box center [345, 170] width 82 height 11
click at [317, 193] on div "смт. Зарічне ([STREET_ADDRESS]: вул. [STREET_ADDRESS]" at bounding box center [345, 195] width 82 height 17
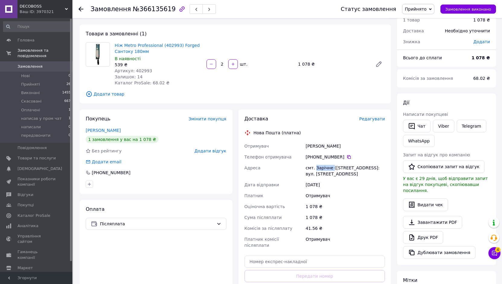
scroll to position [60, 0]
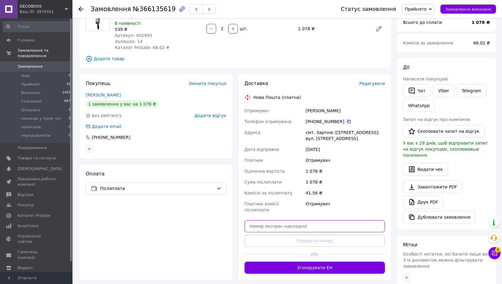
click at [280, 220] on input "text" at bounding box center [315, 226] width 141 height 12
paste input "20451269154239"
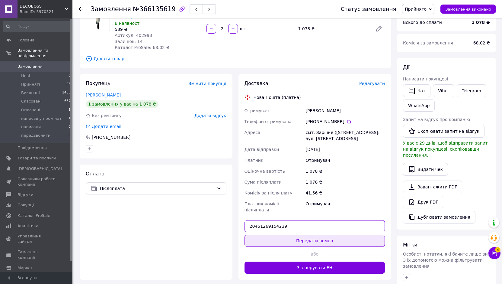
type input "20451269154239"
click at [305, 234] on button "Передати номер" at bounding box center [315, 240] width 141 height 12
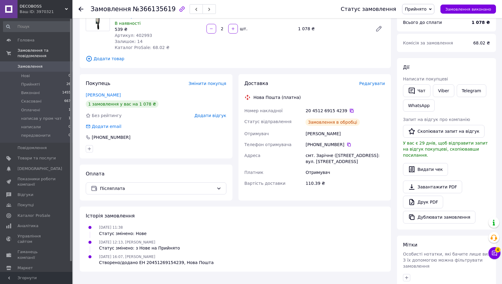
click at [349, 110] on icon at bounding box center [351, 110] width 5 height 5
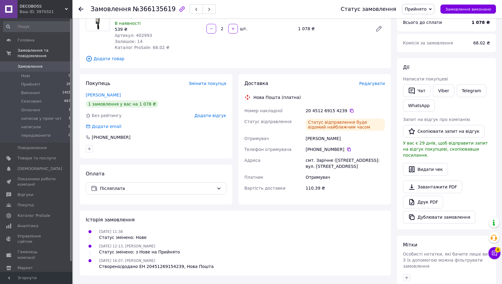
scroll to position [0, 0]
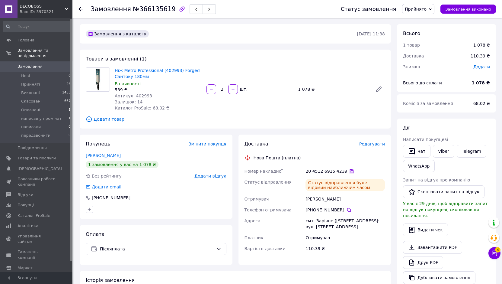
click at [350, 170] on icon at bounding box center [352, 171] width 4 height 4
click at [274, 42] on div "Замовлення з каталогу [DATE] 11:38" at bounding box center [235, 33] width 311 height 19
click at [282, 50] on div "Товари в замовленні (1) Ніж Metro Professional (402993) Forged Сантоку 180мм В …" at bounding box center [235, 89] width 311 height 79
click at [80, 9] on use at bounding box center [81, 9] width 5 height 5
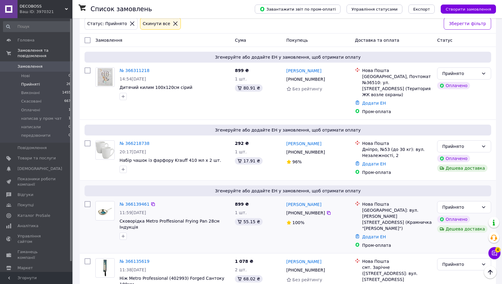
scroll to position [91, 0]
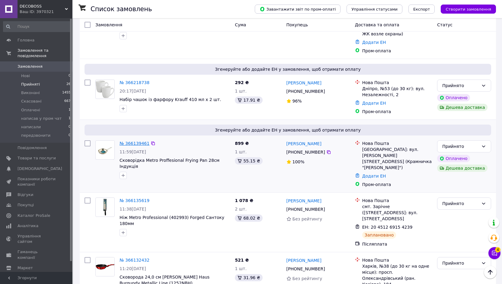
click at [139, 141] on link "№ 366139461" at bounding box center [135, 143] width 30 height 5
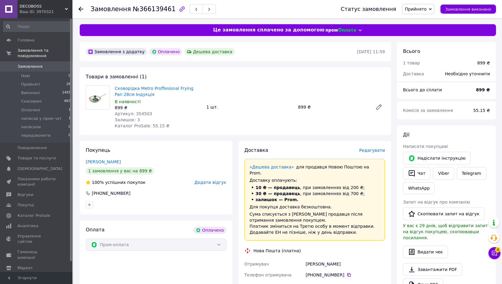
click at [251, 104] on div "1 шт." at bounding box center [250, 107] width 92 height 8
click at [364, 150] on span "Редагувати" at bounding box center [372, 150] width 26 height 5
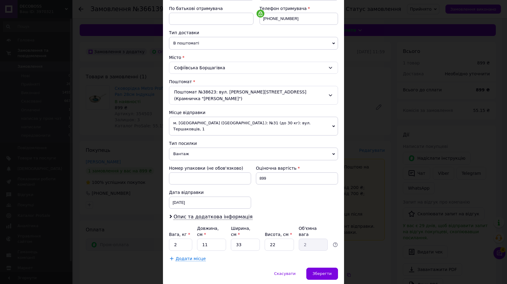
scroll to position [117, 0]
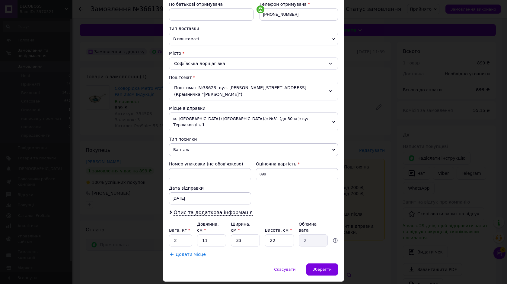
click at [365, 95] on div "× Редагування доставки Спосіб доставки Нова Пошта (платна) Платник Отримувач Ві…" at bounding box center [253, 142] width 507 height 284
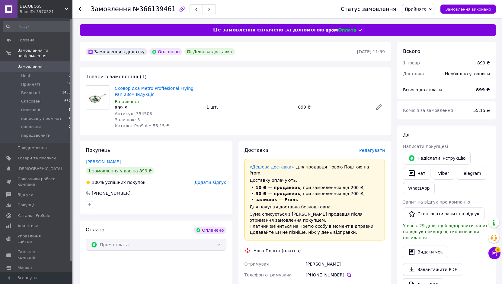
click at [372, 151] on span "Редагувати" at bounding box center [372, 150] width 26 height 5
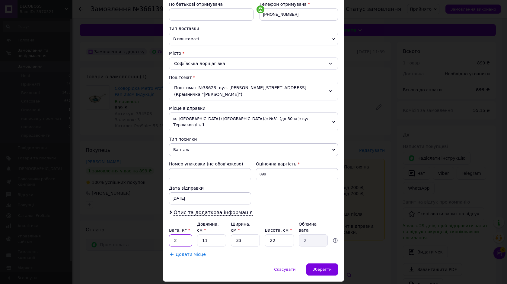
click at [183, 234] on input "2" at bounding box center [180, 240] width 23 height 12
type input "4"
click at [207, 234] on input "11" at bounding box center [211, 240] width 29 height 12
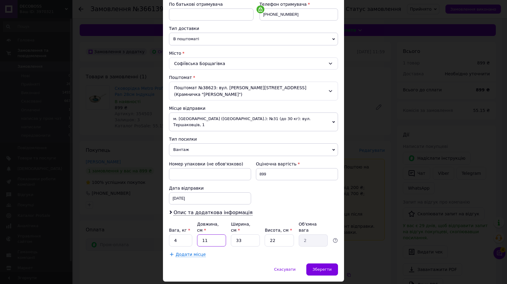
type input "4"
type input "0.73"
type input "40"
type input "7.26"
type input "40"
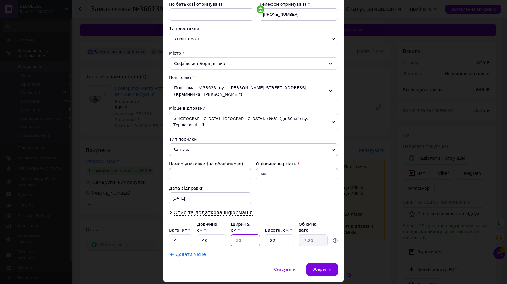
click at [247, 234] on input "33" at bounding box center [245, 240] width 29 height 12
type input "2"
type input "0.44"
type input "20"
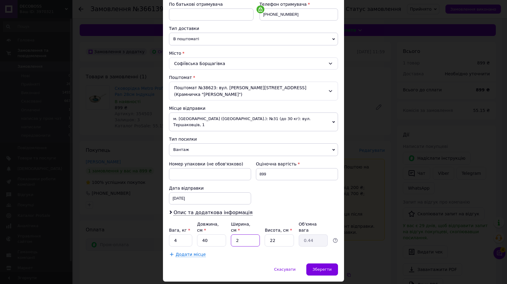
type input "4.4"
type input "20"
click at [277, 234] on input "22" at bounding box center [279, 240] width 29 height 12
type input "2"
type input "0.4"
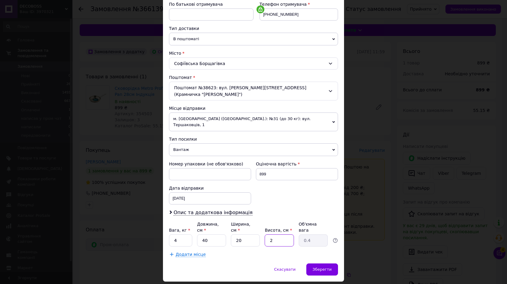
type input "20"
type input "4"
type input "20"
click at [321, 263] on div "Зберегти" at bounding box center [322, 269] width 32 height 12
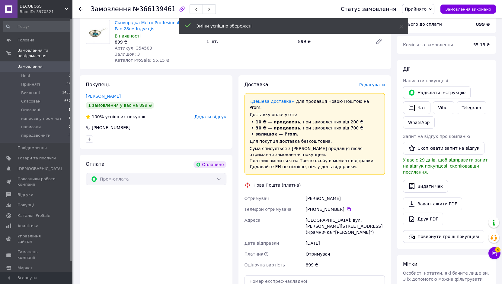
scroll to position [151, 0]
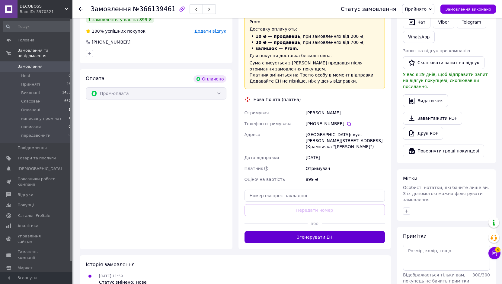
click at [312, 231] on button "Згенерувати ЕН" at bounding box center [315, 237] width 141 height 12
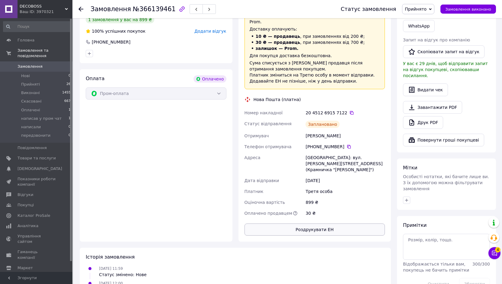
click at [319, 223] on button "Роздрукувати ЕН" at bounding box center [315, 229] width 141 height 12
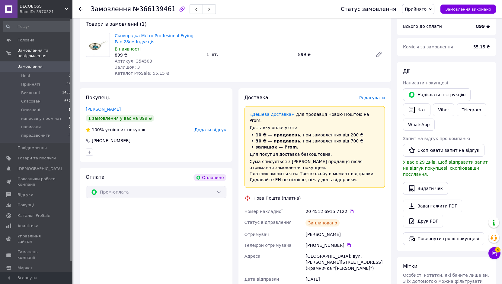
scroll to position [0, 0]
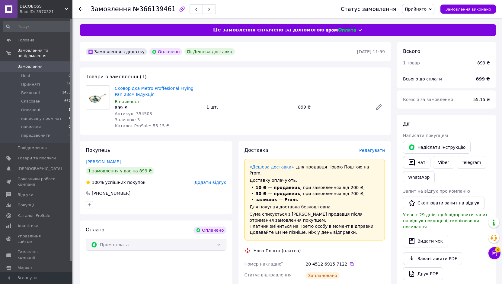
click at [344, 112] on div "Сковорідка Metro Proffesional Frying Pan 28см Індукція В наявності 899 ₴ Артику…" at bounding box center [249, 107] width 275 height 46
drag, startPoint x: 143, startPoint y: 95, endPoint x: 112, endPoint y: 86, distance: 32.2
click at [112, 86] on div "Сковорідка Metro Proffesional Frying Pan 28см Індукція В наявності 899 ₴ Артику…" at bounding box center [158, 107] width 92 height 46
click at [140, 114] on span "Артикул: 354503" at bounding box center [133, 113] width 37 height 5
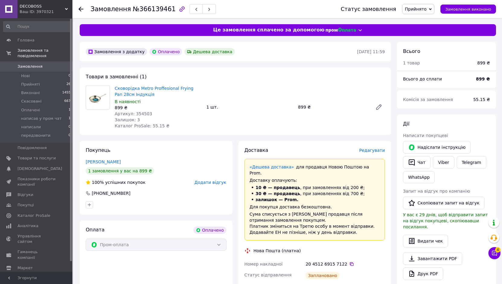
click at [346, 258] on div "20 4512 6915 7122" at bounding box center [345, 263] width 82 height 11
click at [349, 261] on icon at bounding box center [351, 263] width 5 height 5
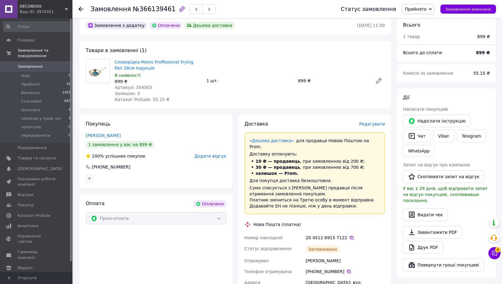
scroll to position [60, 0]
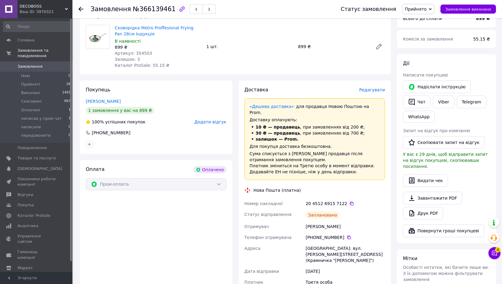
click at [316, 221] on div "[PERSON_NAME]" at bounding box center [345, 226] width 82 height 11
click at [349, 201] on icon at bounding box center [351, 203] width 5 height 5
click at [347, 235] on icon at bounding box center [349, 237] width 5 height 5
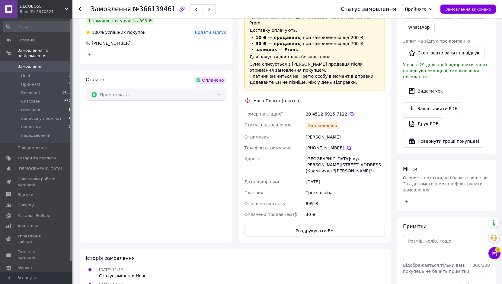
scroll to position [151, 0]
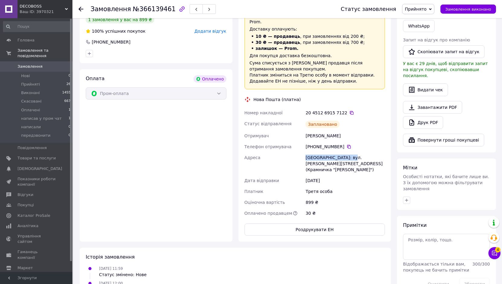
drag, startPoint x: 349, startPoint y: 150, endPoint x: 304, endPoint y: 151, distance: 45.3
click at [304, 151] on div "Номер накладної 20 4512 6915 7122   Статус відправлення Заплановано Отримувач […" at bounding box center [314, 162] width 143 height 111
click at [339, 152] on div "[GEOGRAPHIC_DATA]: вул. [PERSON_NAME][STREET_ADDRESS] (Крамничка "[PERSON_NAME]…" at bounding box center [345, 163] width 82 height 23
drag, startPoint x: 349, startPoint y: 150, endPoint x: 299, endPoint y: 154, distance: 50.0
click at [299, 154] on div "Номер накладної 20 4512 6915 7122   Статус відправлення Заплановано Отримувач […" at bounding box center [314, 162] width 143 height 111
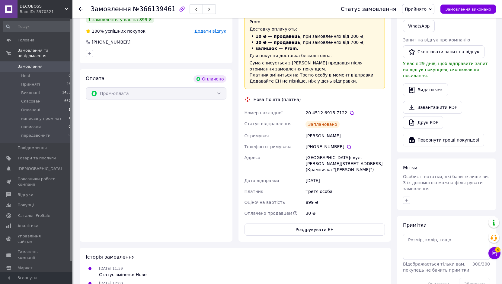
click at [382, 152] on div "[GEOGRAPHIC_DATA]: вул. [PERSON_NAME][STREET_ADDRESS] (Крамничка "[PERSON_NAME]…" at bounding box center [345, 163] width 82 height 23
drag, startPoint x: 307, startPoint y: 152, endPoint x: 349, endPoint y: 150, distance: 42.0
click at [349, 152] on div "[GEOGRAPHIC_DATA]: вул. [PERSON_NAME][STREET_ADDRESS] (Крамничка "[PERSON_NAME]…" at bounding box center [345, 163] width 82 height 23
click at [316, 157] on div "[GEOGRAPHIC_DATA]: вул. [PERSON_NAME][STREET_ADDRESS] (Крамничка "[PERSON_NAME]…" at bounding box center [345, 163] width 82 height 23
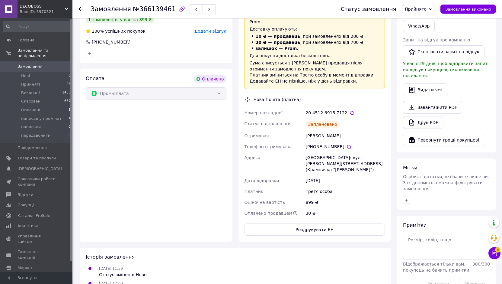
click at [197, 58] on div at bounding box center [156, 54] width 143 height 10
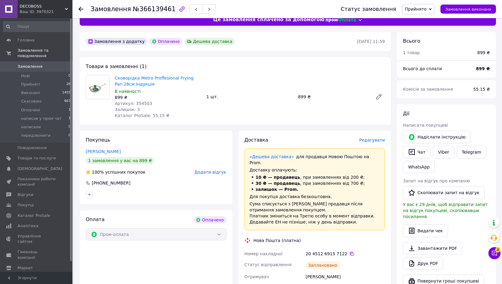
scroll to position [0, 0]
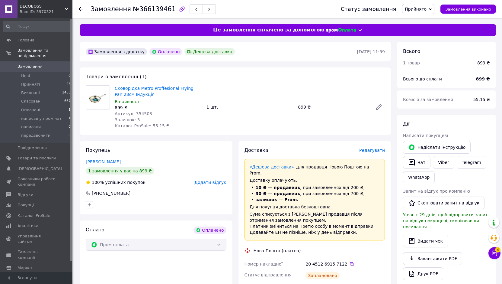
click at [270, 82] on div "Товари в замовленні (1) Сковорідка Metro Proffesional Frying Pan 28см Індукція …" at bounding box center [235, 100] width 311 height 67
click at [82, 11] on icon at bounding box center [81, 9] width 5 height 5
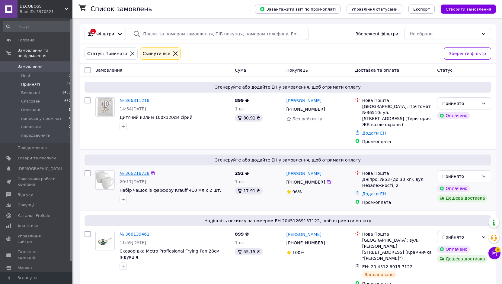
click at [139, 171] on link "№ 366218738" at bounding box center [135, 173] width 30 height 5
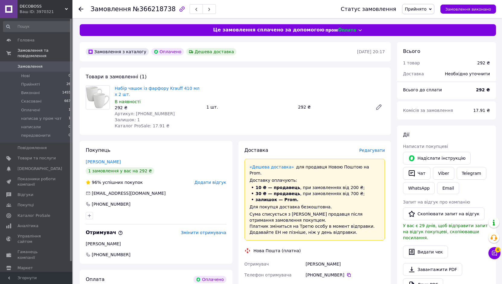
click at [365, 149] on span "Редагувати" at bounding box center [372, 150] width 26 height 5
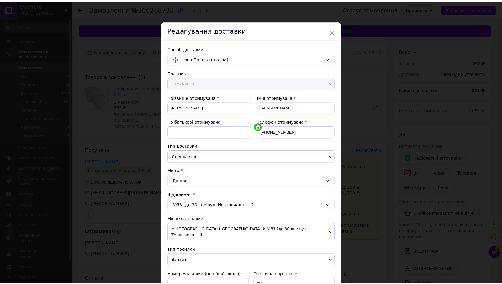
scroll to position [117, 0]
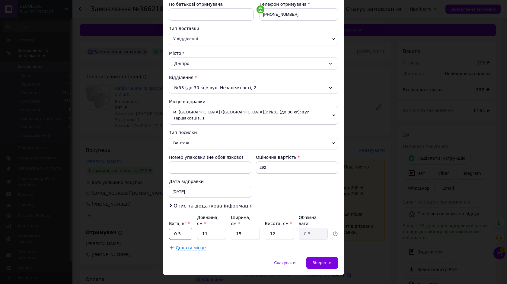
click at [181, 227] on input "0.5" at bounding box center [180, 233] width 23 height 12
type input "1"
click at [208, 227] on input "11" at bounding box center [211, 233] width 29 height 12
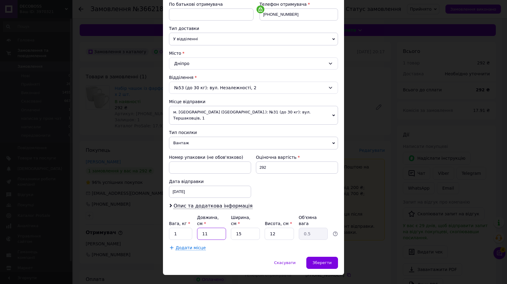
type input "1"
type input "0.1"
type input "10"
type input "0.45"
type input "10"
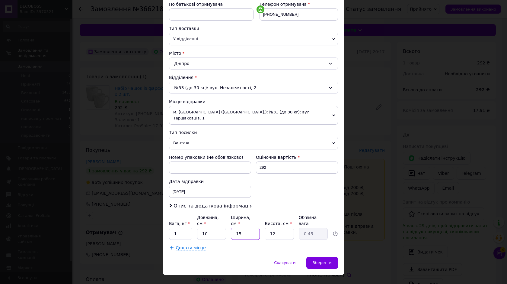
click at [236, 227] on input "15" at bounding box center [245, 233] width 29 height 12
type input "2"
type input "0.1"
type input "20"
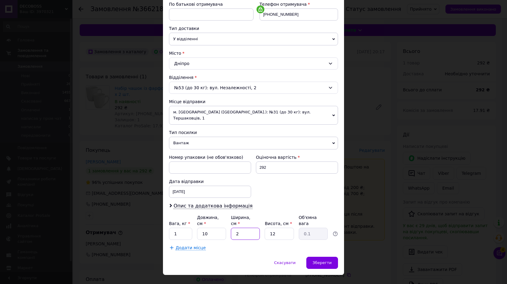
type input "0.6"
type input "20"
click at [275, 227] on input "12" at bounding box center [279, 233] width 29 height 12
type input "2"
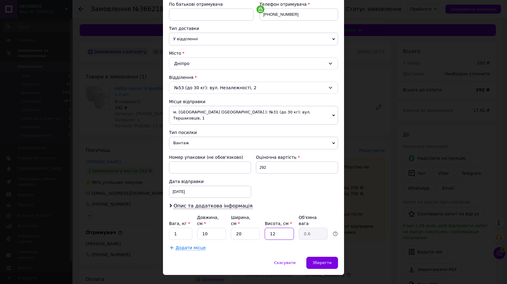
type input "0.1"
type input "20"
type input "1"
type input "20"
click at [327, 260] on span "Зберегти" at bounding box center [322, 262] width 19 height 5
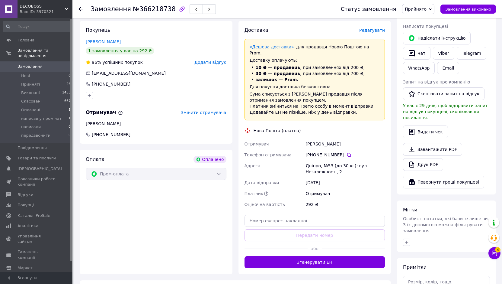
scroll to position [121, 0]
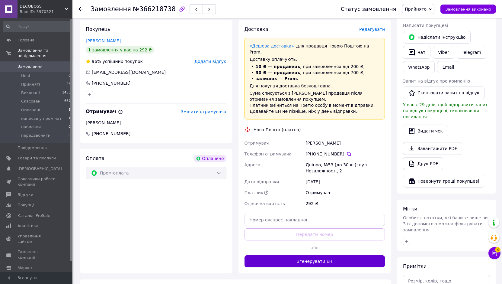
click at [319, 255] on button "Згенерувати ЕН" at bounding box center [315, 261] width 141 height 12
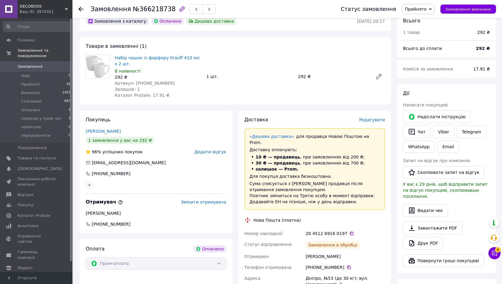
scroll to position [30, 0]
drag, startPoint x: 138, startPoint y: 63, endPoint x: 115, endPoint y: 56, distance: 24.1
click at [115, 56] on span "Набір чашок із фарфору Krauff 410 мл х 2 шт." at bounding box center [158, 61] width 87 height 12
drag, startPoint x: 162, startPoint y: 84, endPoint x: 133, endPoint y: 85, distance: 28.7
click at [133, 85] on div "Артикул: [PHONE_NUMBER]" at bounding box center [158, 83] width 87 height 6
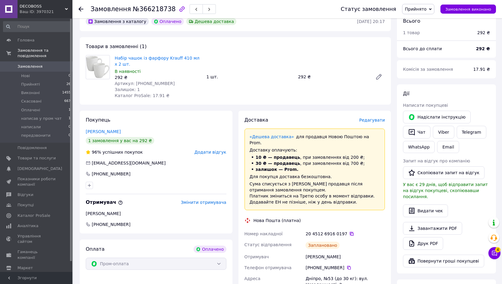
click at [349, 231] on icon at bounding box center [351, 233] width 5 height 5
click at [347, 265] on icon at bounding box center [349, 267] width 4 height 4
click at [321, 251] on div "[PERSON_NAME]" at bounding box center [345, 256] width 82 height 11
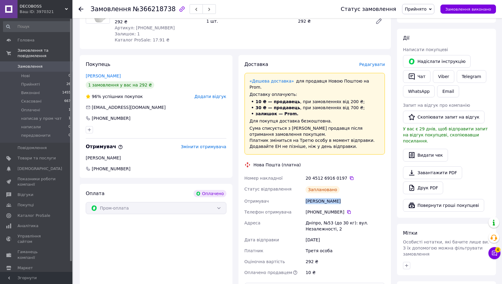
scroll to position [91, 0]
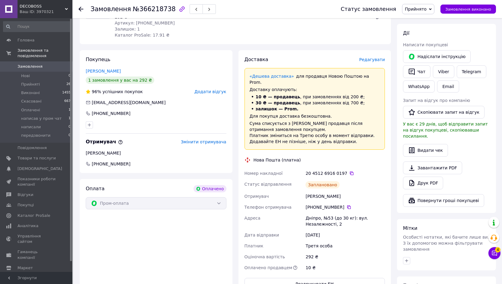
click at [312, 213] on div "Дніпро, №53 (до 30 кг): вул. Незалежності, 2" at bounding box center [345, 220] width 82 height 17
click at [312, 212] on div "Дніпро, №53 (до 30 кг): вул. Незалежності, 2" at bounding box center [345, 220] width 82 height 17
click at [329, 277] on button "Роздрукувати ЕН" at bounding box center [315, 283] width 141 height 12
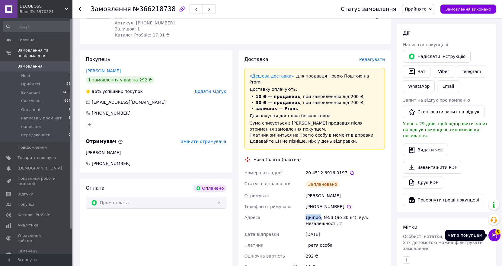
click at [492, 234] on icon at bounding box center [494, 235] width 5 height 5
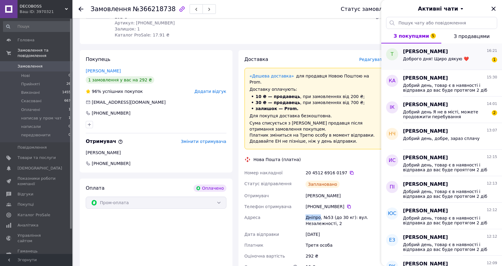
click at [463, 61] on div "Доброго дня! Щиро дякую ❤️ 1" at bounding box center [450, 60] width 94 height 10
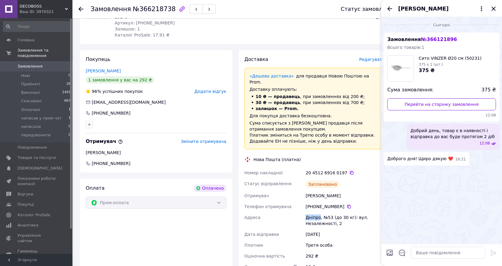
click at [492, 9] on icon "Закрити" at bounding box center [493, 8] width 7 height 7
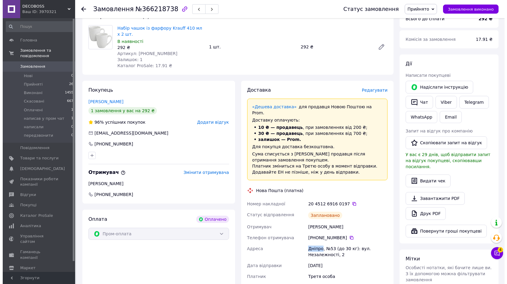
scroll to position [0, 0]
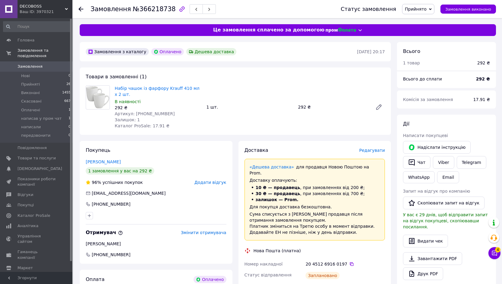
click at [260, 85] on div "Набір чашок із фарфору Krauff 410 мл х 2 шт. В наявності 292 ₴ Артикул: [PHONE_…" at bounding box center [249, 107] width 275 height 46
click at [80, 7] on icon at bounding box center [81, 9] width 5 height 5
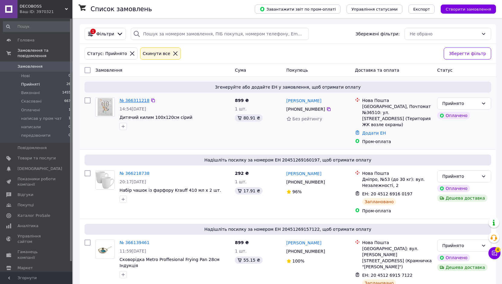
click at [123, 99] on link "№ 366311218" at bounding box center [135, 100] width 30 height 5
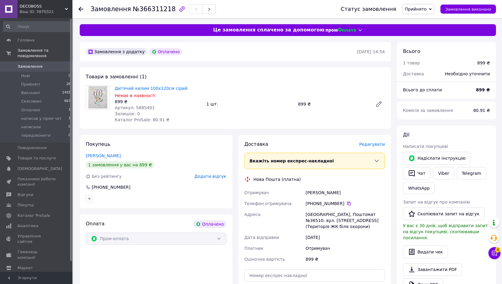
click at [334, 193] on div "[PERSON_NAME]" at bounding box center [345, 192] width 82 height 11
drag, startPoint x: 180, startPoint y: 87, endPoint x: 115, endPoint y: 87, distance: 65.5
click at [115, 87] on span "Дитячий килим 100x120см сірий" at bounding box center [158, 88] width 87 height 6
click at [143, 105] on span "Артикул: 5885401" at bounding box center [135, 107] width 40 height 5
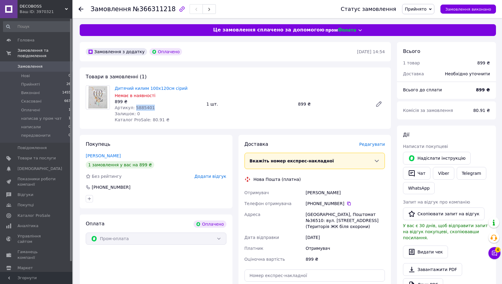
click at [143, 105] on span "Артикул: 5885401" at bounding box center [135, 107] width 40 height 5
click at [321, 191] on div "[PERSON_NAME]" at bounding box center [345, 192] width 82 height 11
click at [347, 202] on icon at bounding box center [349, 203] width 5 height 5
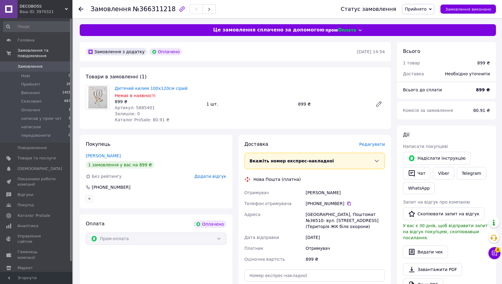
click at [311, 216] on div "[GEOGRAPHIC_DATA], Поштомат №36510: вул. [STREET_ADDRESS] (Територія ЖК біля ох…" at bounding box center [345, 220] width 82 height 23
click at [349, 211] on div "[GEOGRAPHIC_DATA], Поштомат №36510: вул. [STREET_ADDRESS] (Територія ЖК біля ох…" at bounding box center [345, 220] width 82 height 23
click at [370, 145] on span "Редагувати" at bounding box center [372, 144] width 26 height 5
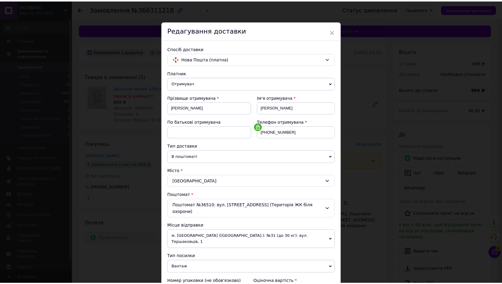
scroll to position [121, 0]
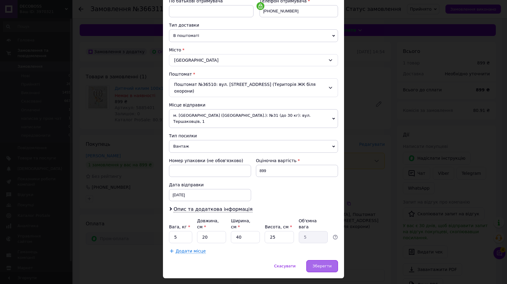
click at [319, 260] on div "Зберегти" at bounding box center [322, 266] width 32 height 12
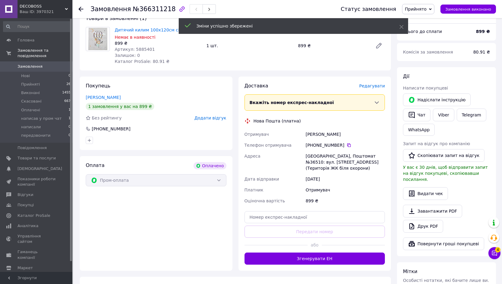
scroll to position [91, 0]
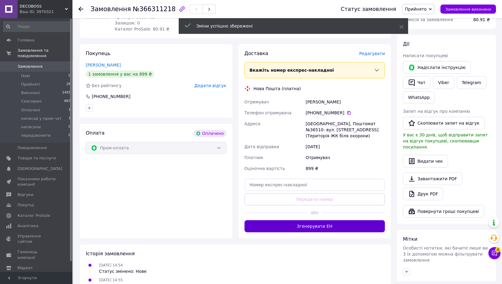
click at [330, 224] on button "Згенерувати ЕН" at bounding box center [315, 226] width 141 height 12
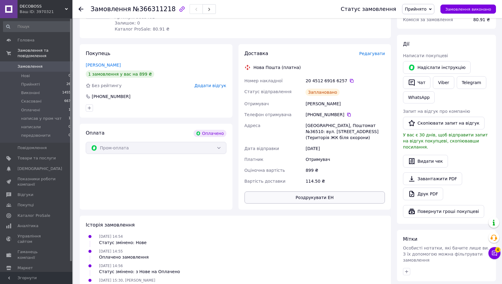
click at [323, 195] on button "Роздрукувати ЕН" at bounding box center [315, 197] width 141 height 12
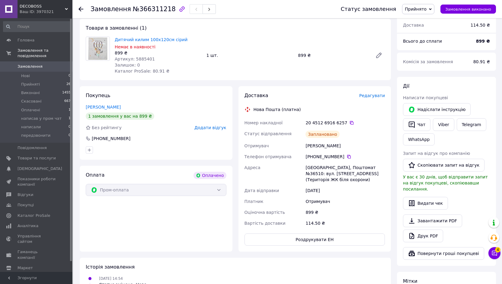
scroll to position [0, 0]
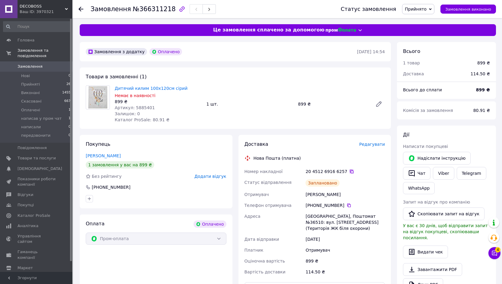
click at [350, 170] on icon at bounding box center [352, 171] width 4 height 4
click at [258, 65] on div "Замовлення з додатку Оплачено [DATE] 14:54 Товари в замовленні (1) Дитячий кили…" at bounding box center [235, 250] width 317 height 416
click at [80, 8] on use at bounding box center [81, 9] width 5 height 5
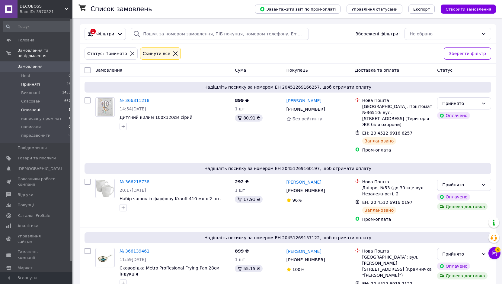
click at [56, 106] on li "Оплачені 1" at bounding box center [37, 110] width 74 height 8
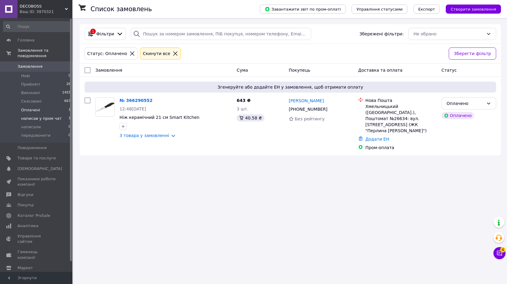
click at [53, 116] on span "написав у пром чат" at bounding box center [41, 118] width 40 height 5
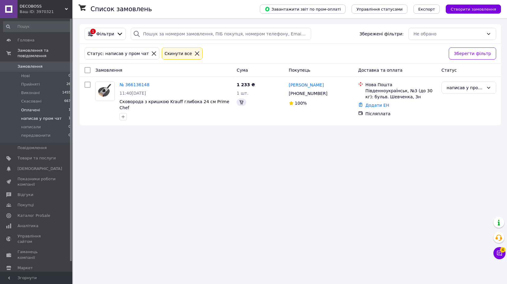
click at [52, 106] on li "Оплачені 1" at bounding box center [37, 110] width 74 height 8
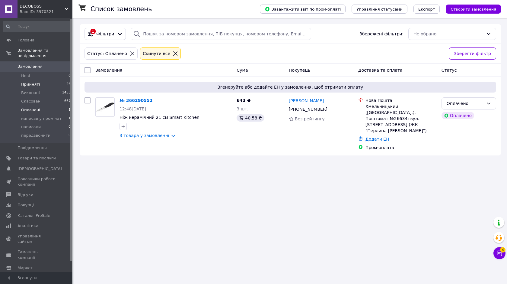
click at [46, 80] on li "Прийняті 26" at bounding box center [37, 84] width 74 height 8
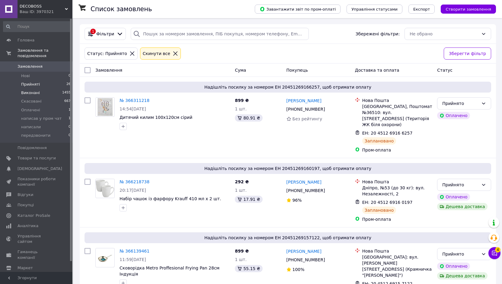
click at [54, 88] on li "Виконані 1455" at bounding box center [37, 92] width 74 height 8
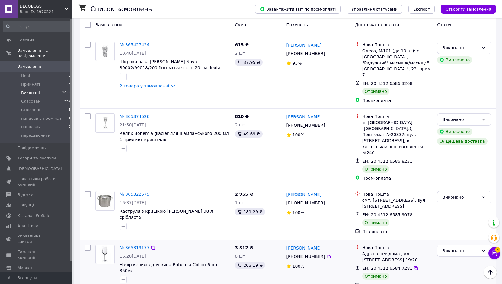
scroll to position [1208, 0]
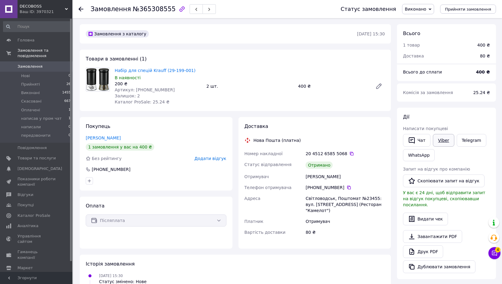
click at [441, 141] on link "Viber" at bounding box center [443, 140] width 21 height 13
click at [442, 181] on button "Скопіювати запит на відгук" at bounding box center [444, 180] width 82 height 13
click at [454, 159] on div "Чат Viber Telegram WhatsApp" at bounding box center [446, 148] width 89 height 30
drag, startPoint x: 192, startPoint y: 69, endPoint x: 117, endPoint y: 76, distance: 75.0
click at [114, 71] on div "Набір для спецій Krauff (29-199-001) В наявності 200 ₴ Артикул: [PHONE_NUMBER] …" at bounding box center [158, 86] width 92 height 40
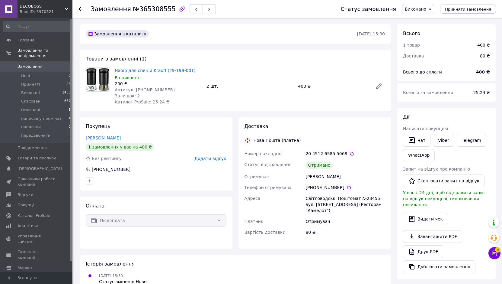
click at [449, 115] on div "Дії" at bounding box center [446, 117] width 87 height 7
click at [79, 8] on use at bounding box center [81, 9] width 5 height 5
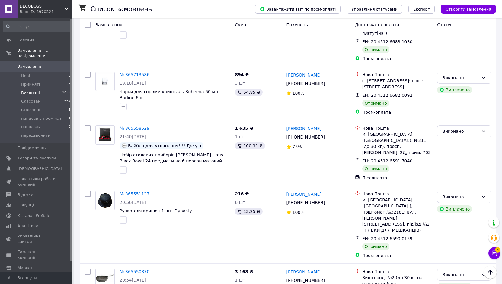
scroll to position [1117, 0]
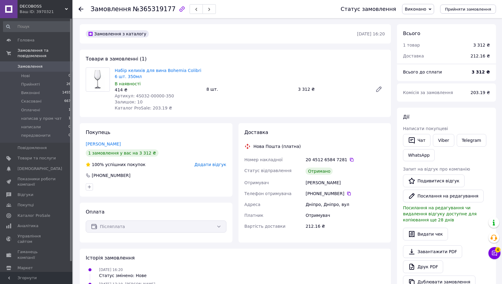
click at [82, 10] on icon at bounding box center [81, 9] width 5 height 5
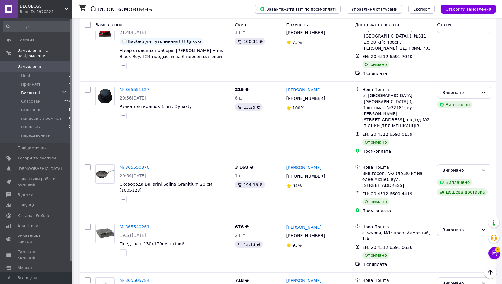
scroll to position [1087, 0]
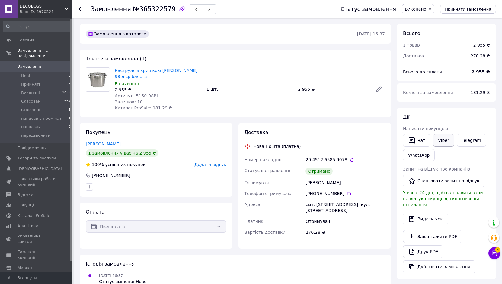
click at [440, 137] on link "Viber" at bounding box center [443, 140] width 21 height 13
click at [440, 116] on div "Дії" at bounding box center [446, 117] width 87 height 7
click at [81, 9] on use at bounding box center [81, 9] width 5 height 5
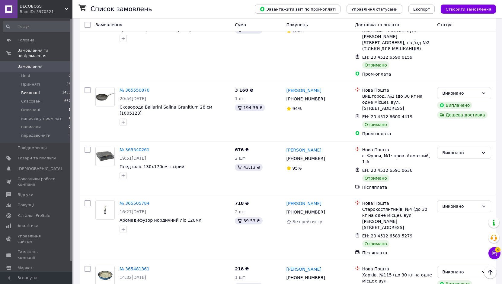
scroll to position [1057, 0]
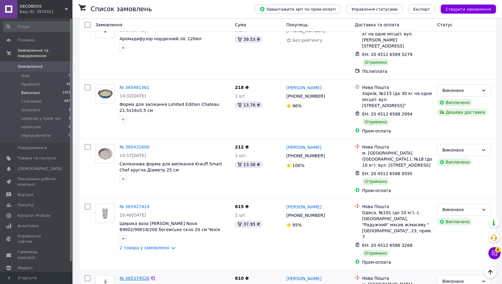
click at [130, 275] on link "№ 365374526" at bounding box center [135, 277] width 30 height 5
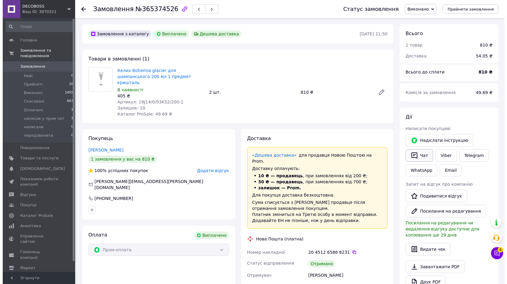
scroll to position [50, 0]
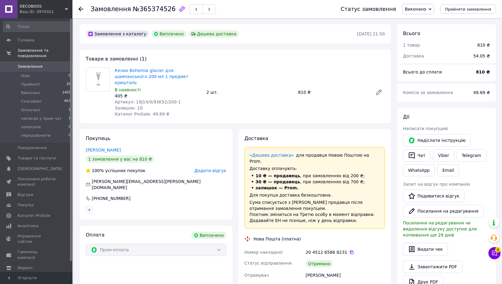
click at [80, 8] on icon at bounding box center [81, 9] width 5 height 5
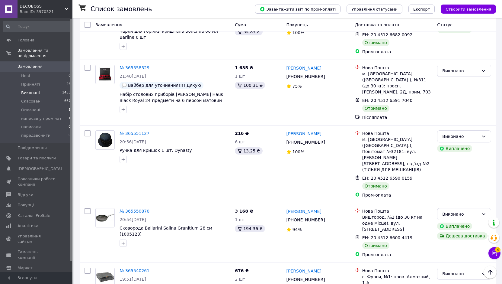
scroll to position [936, 0]
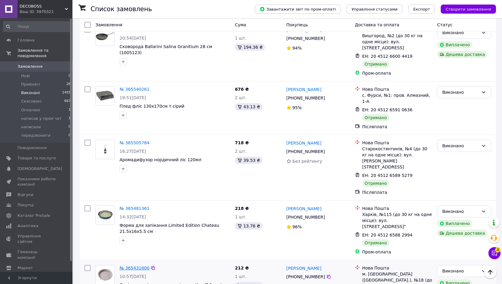
click at [140, 265] on link "№ 365431600" at bounding box center [135, 267] width 30 height 5
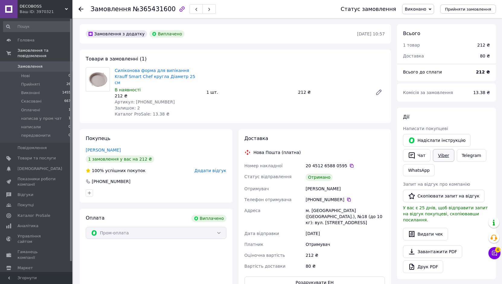
click at [448, 153] on link "Viber" at bounding box center [443, 155] width 21 height 13
click at [420, 156] on button "Чат" at bounding box center [416, 155] width 27 height 13
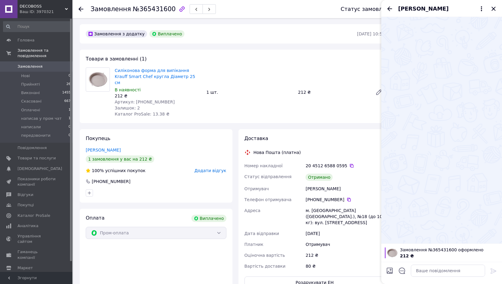
click at [330, 129] on div "Доставка Нова Пошта (платна) Номер накладної 20 4512 6588 0595   Статус відправ…" at bounding box center [315, 211] width 153 height 165
click at [495, 9] on icon "Закрити" at bounding box center [493, 8] width 7 height 7
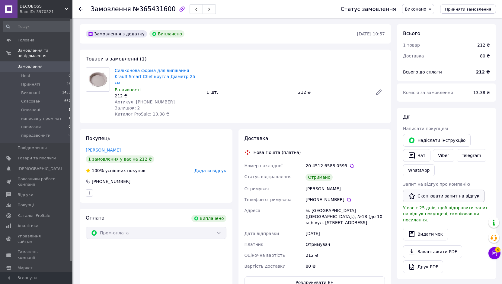
click at [424, 194] on button "Скопіювати запит на відгук" at bounding box center [444, 195] width 82 height 13
click at [204, 260] on div "Оплата Виплачено Пром-оплата" at bounding box center [156, 251] width 153 height 86
drag, startPoint x: 185, startPoint y: 78, endPoint x: 115, endPoint y: 69, distance: 70.8
click at [115, 69] on span "Силіконова форма для випікання Krauff Smart Сhef кругла Діаметр 25 см" at bounding box center [158, 76] width 87 height 18
click at [435, 115] on div "Дії" at bounding box center [446, 117] width 87 height 7
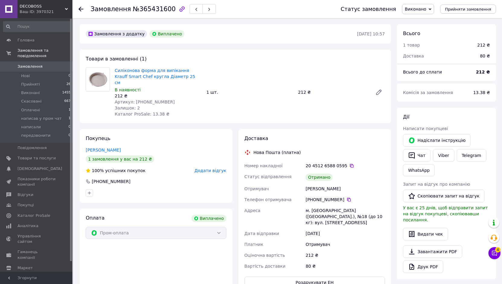
click at [297, 54] on div "Товари в замовленні (1) Силіконова форма для випікання Krauff Smart Сhef кругла…" at bounding box center [235, 86] width 311 height 73
click at [81, 9] on use at bounding box center [81, 9] width 5 height 5
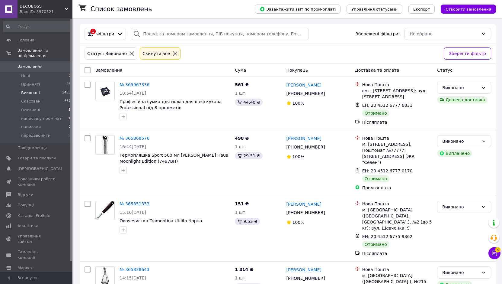
scroll to position [755, 0]
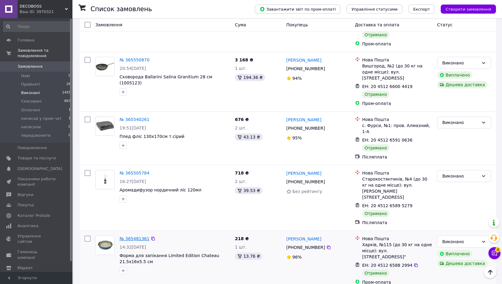
click at [133, 236] on link "№ 365481361" at bounding box center [135, 238] width 30 height 5
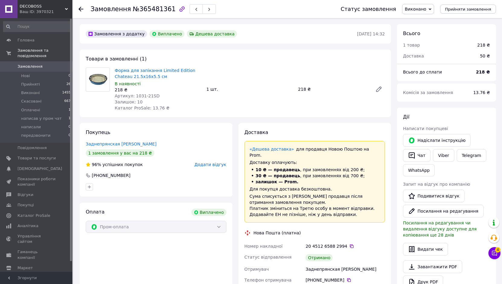
scroll to position [5, 0]
click at [81, 8] on icon at bounding box center [81, 9] width 5 height 5
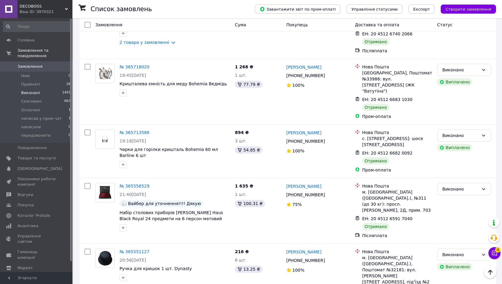
scroll to position [815, 0]
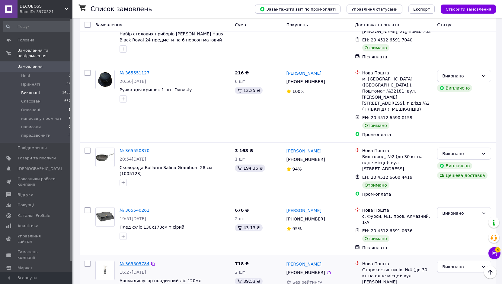
click at [140, 261] on link "№ 365505784" at bounding box center [135, 263] width 30 height 5
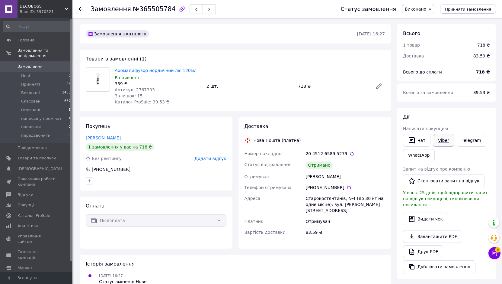
click at [438, 139] on link "Viber" at bounding box center [443, 140] width 21 height 13
click at [434, 98] on div "Комісія за замовлення" at bounding box center [434, 92] width 70 height 13
click at [79, 7] on icon at bounding box center [81, 9] width 5 height 5
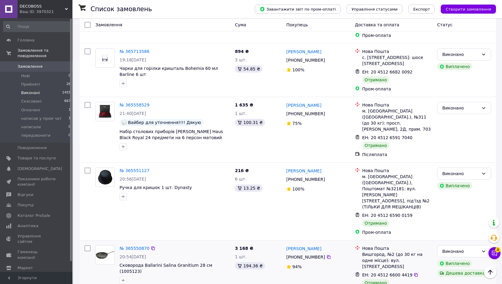
scroll to position [755, 0]
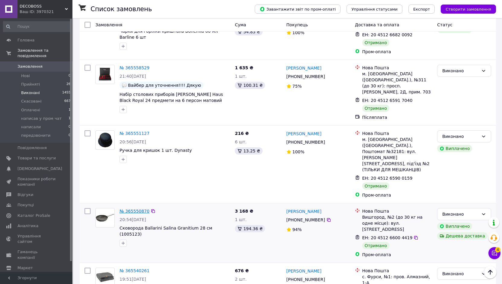
click at [134, 208] on link "№ 365550870" at bounding box center [135, 210] width 30 height 5
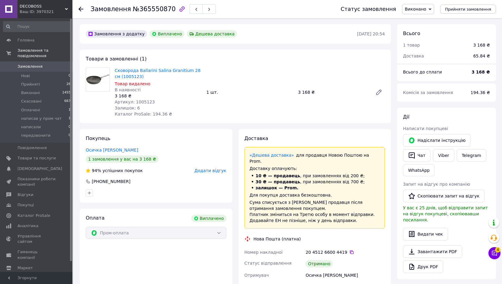
scroll to position [23, 0]
click at [449, 153] on link "Viber" at bounding box center [443, 155] width 21 height 13
drag, startPoint x: 422, startPoint y: 118, endPoint x: 415, endPoint y: 135, distance: 18.6
click at [422, 118] on div "Дії" at bounding box center [446, 117] width 87 height 7
click at [414, 150] on button "Чат" at bounding box center [416, 155] width 27 height 13
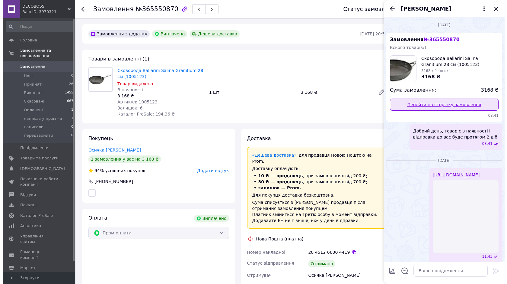
scroll to position [25, 0]
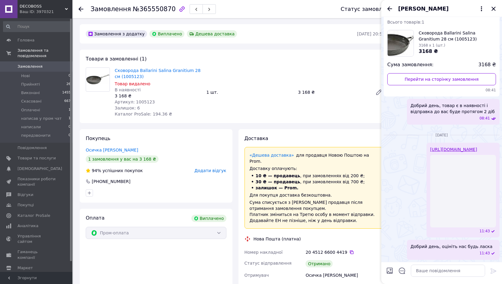
drag, startPoint x: 492, startPoint y: 10, endPoint x: 448, endPoint y: 23, distance: 45.7
click at [492, 9] on icon "Закрити" at bounding box center [493, 8] width 7 height 7
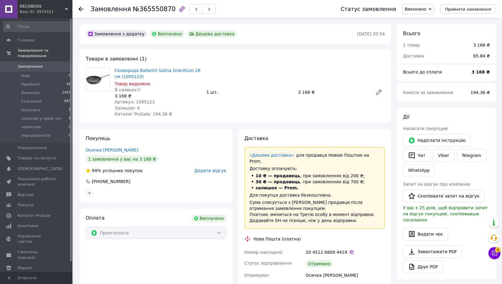
click at [82, 10] on icon at bounding box center [81, 9] width 5 height 5
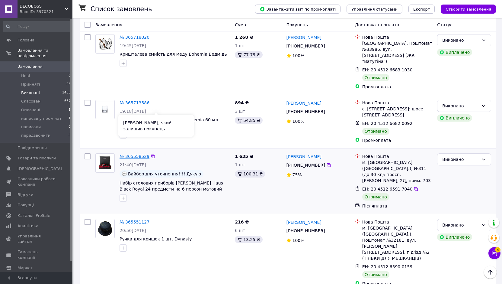
scroll to position [634, 0]
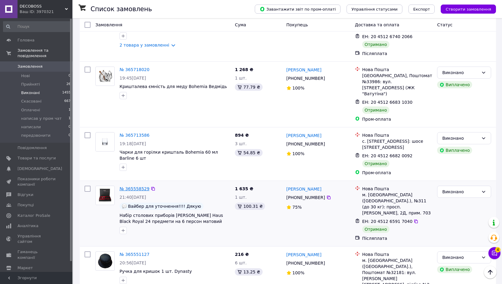
click at [133, 186] on link "№ 365558529" at bounding box center [135, 188] width 30 height 5
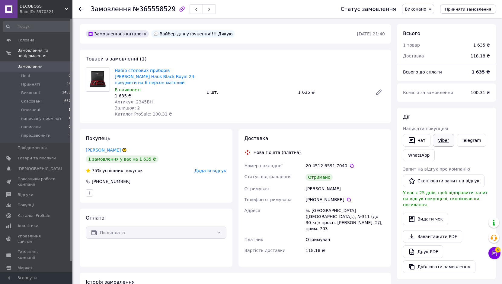
click at [440, 139] on link "Viber" at bounding box center [443, 140] width 21 height 13
click at [447, 177] on button "Скопіювати запит на відгук" at bounding box center [444, 180] width 82 height 13
click at [220, 252] on div "Оплата Післяплата" at bounding box center [156, 237] width 153 height 58
drag, startPoint x: 148, startPoint y: 80, endPoint x: 117, endPoint y: 66, distance: 34.2
click at [117, 66] on div "Набір столових приборів [PERSON_NAME] Haus Black Royal 24 предмети на 6 персон …" at bounding box center [158, 92] width 92 height 52
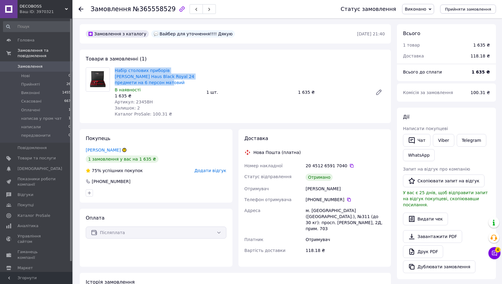
drag, startPoint x: 115, startPoint y: 67, endPoint x: 165, endPoint y: 85, distance: 53.1
click at [165, 85] on div "Набір столових приборів [PERSON_NAME] Haus Black Royal 24 предмети на 6 персон …" at bounding box center [158, 92] width 92 height 52
click at [433, 112] on div "[PERSON_NAME] покупцеві   Чат Viber Telegram WhatsApp Запит на відгук про компа…" at bounding box center [446, 192] width 99 height 171
click at [84, 9] on div at bounding box center [85, 9] width 12 height 18
click at [80, 10] on icon at bounding box center [81, 9] width 5 height 5
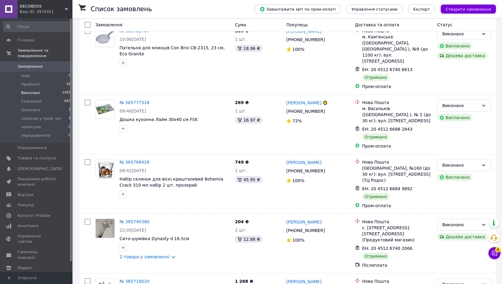
scroll to position [574, 0]
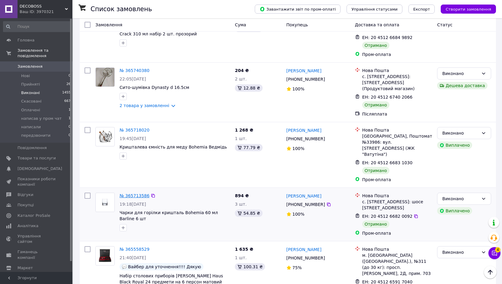
click at [136, 193] on link "№ 365713586" at bounding box center [135, 195] width 30 height 5
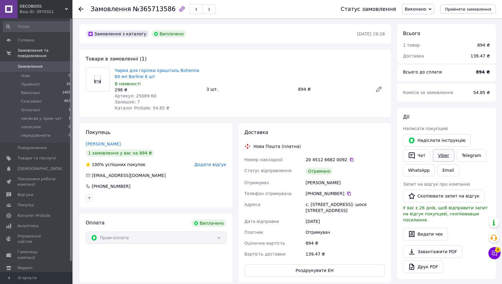
click at [444, 156] on link "Viber" at bounding box center [443, 155] width 21 height 13
click at [432, 195] on button "Скопіювати запит на відгук" at bounding box center [444, 195] width 82 height 13
drag, startPoint x: 220, startPoint y: 262, endPoint x: 218, endPoint y: 249, distance: 12.4
click at [220, 262] on div "Оплата Виплачено Пром-оплата" at bounding box center [156, 247] width 153 height 69
drag, startPoint x: 146, startPoint y: 77, endPoint x: 115, endPoint y: 70, distance: 31.3
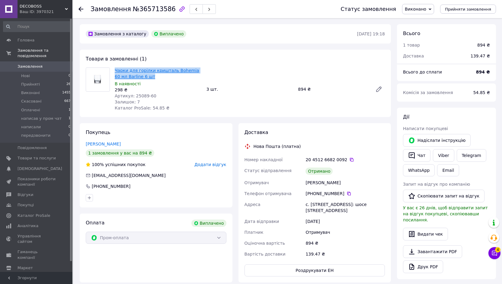
click at [115, 70] on span "Чарки для горілки кришталь Bohemia 60 мл Barline 6 шт" at bounding box center [158, 73] width 87 height 12
click at [391, 255] on div "Доставка Нова Пошта (платна) Номер накладної 20 4512 6682 0092   Статус відправ…" at bounding box center [315, 202] width 159 height 159
click at [81, 8] on icon at bounding box center [81, 9] width 5 height 5
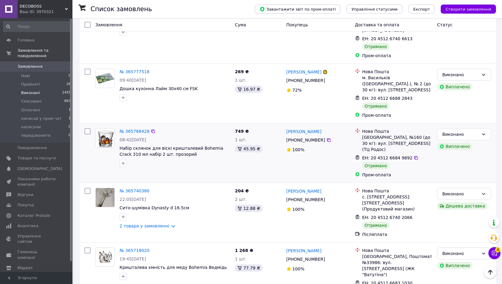
scroll to position [453, 0]
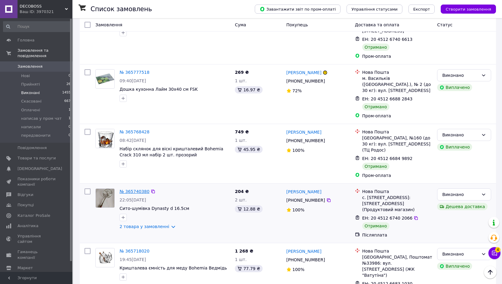
click at [132, 189] on link "№ 365740380" at bounding box center [135, 191] width 30 height 5
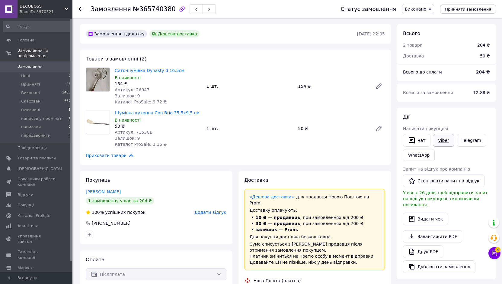
click at [439, 139] on link "Viber" at bounding box center [443, 140] width 21 height 13
click at [449, 183] on button "Скопіювати запит на відгук" at bounding box center [444, 180] width 82 height 13
click at [447, 156] on div "Чат Viber Telegram WhatsApp" at bounding box center [446, 148] width 89 height 30
drag, startPoint x: 183, startPoint y: 67, endPoint x: 113, endPoint y: 68, distance: 69.5
click at [113, 68] on div "Сито-шумівка Dynasty d 16.5см В наявності 154 ₴ Артикул: 26947 Залишок: 9 Катал…" at bounding box center [158, 86] width 92 height 40
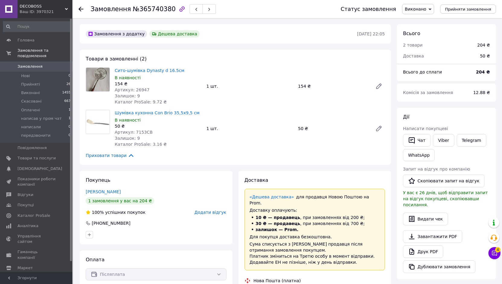
drag, startPoint x: 402, startPoint y: 163, endPoint x: 395, endPoint y: 163, distance: 7.0
click at [402, 163] on div "[PERSON_NAME] покупцеві   Чат Viber Telegram WhatsApp Запит на відгук про компа…" at bounding box center [446, 192] width 99 height 171
drag, startPoint x: 196, startPoint y: 111, endPoint x: 116, endPoint y: 113, distance: 80.6
click at [116, 113] on span "Шумівка кухонна Con Brio 35,5х9,5 см" at bounding box center [158, 113] width 87 height 6
click at [427, 115] on div "Дії" at bounding box center [446, 117] width 87 height 7
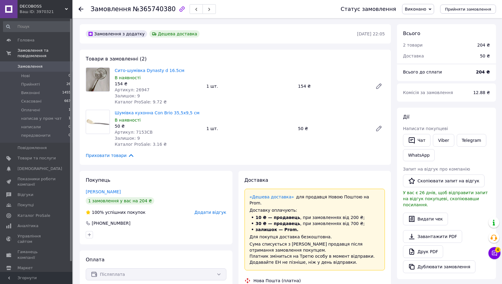
click at [81, 9] on use at bounding box center [81, 9] width 5 height 5
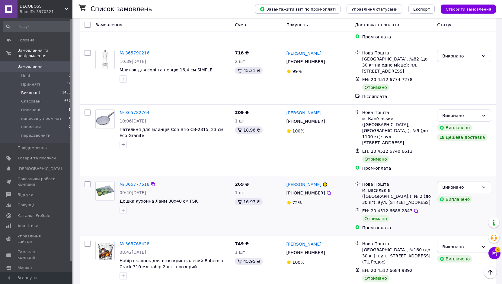
scroll to position [362, 0]
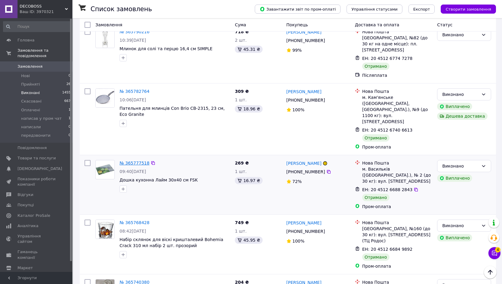
click at [128, 160] on link "№ 365777518" at bounding box center [135, 162] width 30 height 5
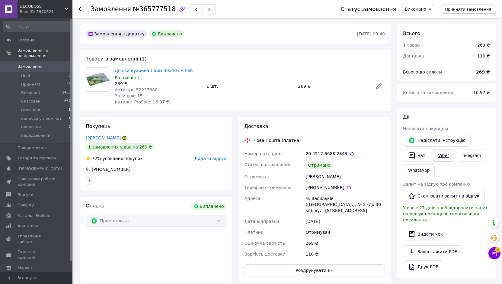
click at [442, 154] on link "Viber" at bounding box center [443, 155] width 21 height 13
click at [440, 153] on link "Viber" at bounding box center [443, 155] width 21 height 13
click at [427, 109] on div "[PERSON_NAME] покупцеві   [PERSON_NAME] інструкцію   Чат Viber Telegram WhatsAp…" at bounding box center [446, 192] width 99 height 171
click at [81, 8] on icon at bounding box center [81, 9] width 5 height 5
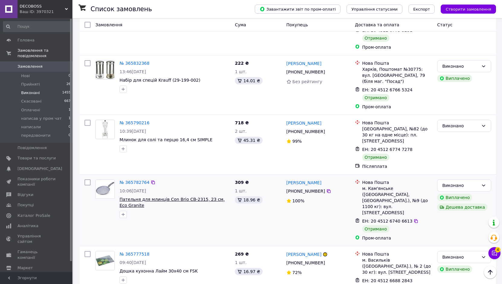
scroll to position [272, 0]
click at [128, 120] on link "№ 365790216" at bounding box center [135, 122] width 30 height 5
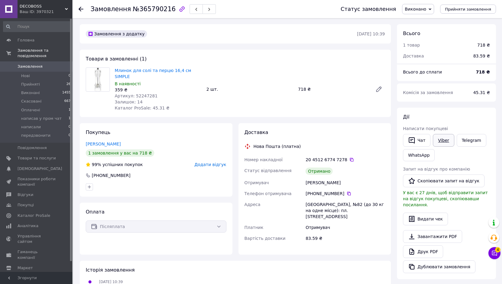
click at [445, 139] on link "Viber" at bounding box center [443, 140] width 21 height 13
click at [426, 112] on div "[PERSON_NAME] покупцеві   Чат Viber Telegram WhatsApp Запит на відгук про компа…" at bounding box center [446, 192] width 99 height 171
click at [419, 135] on button "Чат" at bounding box center [416, 140] width 27 height 13
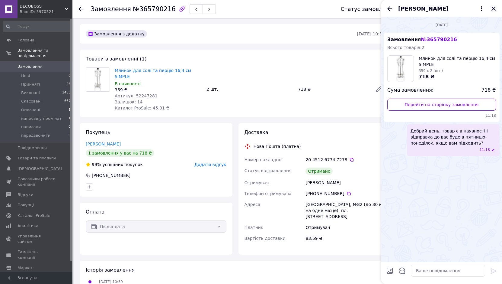
click at [493, 10] on icon "Закрити" at bounding box center [493, 8] width 7 height 7
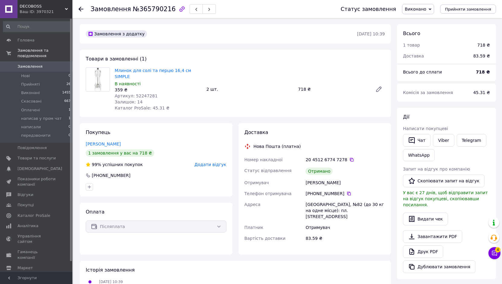
click at [82, 8] on icon at bounding box center [81, 9] width 5 height 5
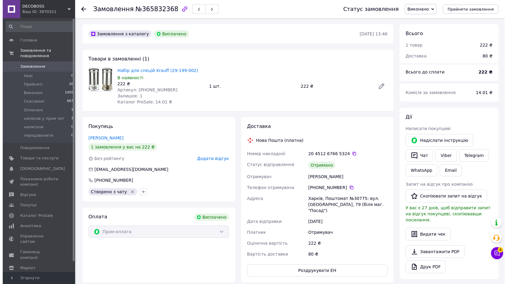
scroll to position [21, 0]
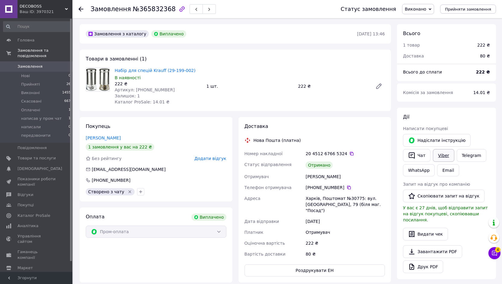
click at [441, 155] on link "Viber" at bounding box center [443, 155] width 21 height 13
click at [423, 199] on button "Скопіювати запит на відгук" at bounding box center [444, 195] width 82 height 13
click at [209, 257] on div "Оплата Виплачено Пром-оплата" at bounding box center [156, 244] width 153 height 75
drag, startPoint x: 190, startPoint y: 69, endPoint x: 114, endPoint y: 70, distance: 76.4
click at [114, 70] on div "Набір для спецій Krauff (29-199-002) В наявності 222 ₴ Артикул: [PHONE_NUMBER] …" at bounding box center [158, 86] width 92 height 40
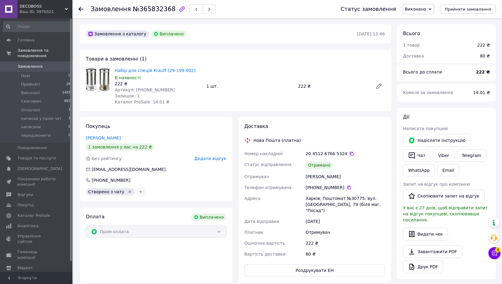
click at [198, 256] on div "Оплата Виплачено Пром-оплата" at bounding box center [156, 244] width 153 height 75
click at [266, 90] on div "1 шт." at bounding box center [250, 86] width 92 height 8
click at [81, 6] on div at bounding box center [81, 9] width 5 height 6
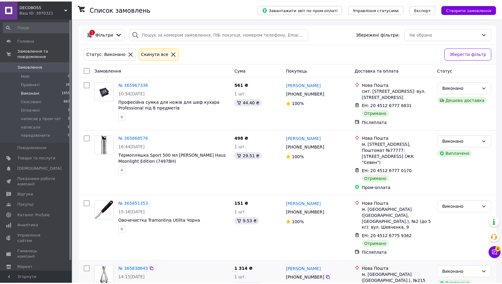
scroll to position [62, 0]
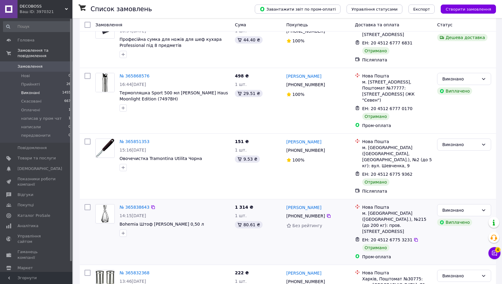
click at [130, 203] on div "№ 365838643" at bounding box center [134, 206] width 31 height 7
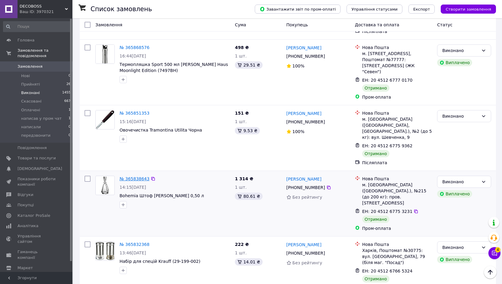
click at [132, 176] on link "№ 365838643" at bounding box center [135, 178] width 30 height 5
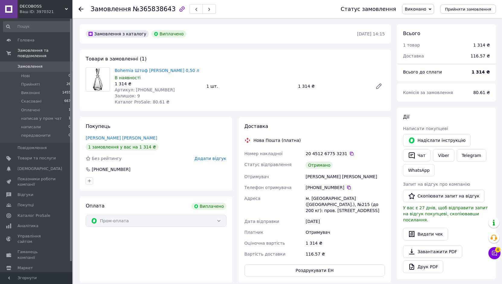
click at [211, 267] on div "Оплата Виплачено Пром-оплата" at bounding box center [156, 239] width 153 height 86
click at [241, 70] on div "Bohemia Штоф [PERSON_NAME] 0,50 л В наявності 1 314 ₴ Артикул: [PHONE_NUMBER] З…" at bounding box center [249, 86] width 275 height 40
click at [441, 153] on link "Viber" at bounding box center [443, 155] width 21 height 13
click at [436, 194] on button "Скопіювати запит на відгук" at bounding box center [444, 195] width 82 height 13
click at [213, 259] on div "Оплата Виплачено Пром-оплата" at bounding box center [156, 239] width 153 height 86
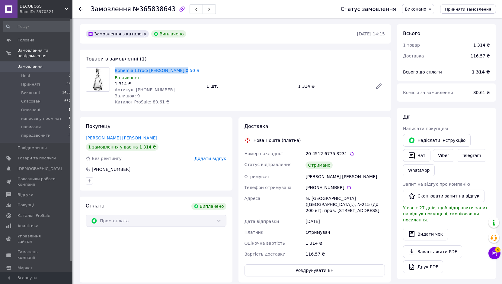
drag, startPoint x: 175, startPoint y: 68, endPoint x: 114, endPoint y: 68, distance: 61.3
click at [114, 68] on div "Bohemia Штоф [PERSON_NAME] 0,50 л В наявності 1 314 ₴ Артикул: [PHONE_NUMBER] З…" at bounding box center [158, 86] width 92 height 40
click at [436, 115] on div "Дії" at bounding box center [446, 117] width 87 height 7
click at [83, 8] on icon at bounding box center [81, 9] width 5 height 5
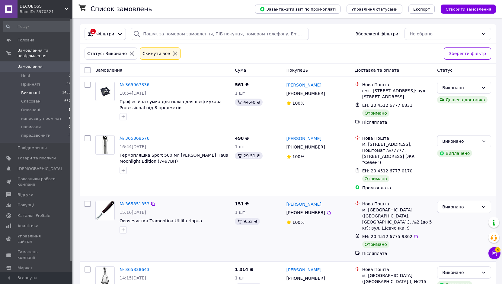
click at [131, 201] on link "№ 365851353" at bounding box center [135, 203] width 30 height 5
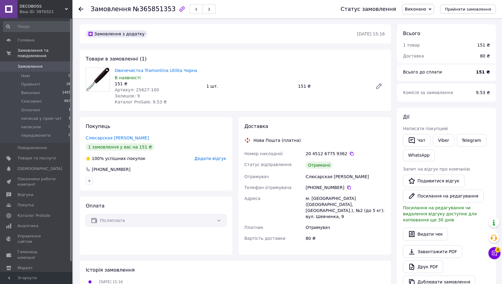
click at [79, 5] on div at bounding box center [85, 9] width 12 height 18
click at [81, 8] on icon at bounding box center [81, 9] width 5 height 5
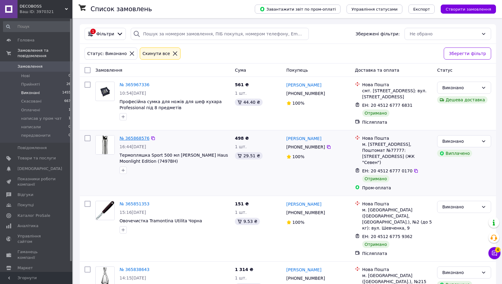
click at [130, 136] on link "№ 365868576" at bounding box center [135, 138] width 30 height 5
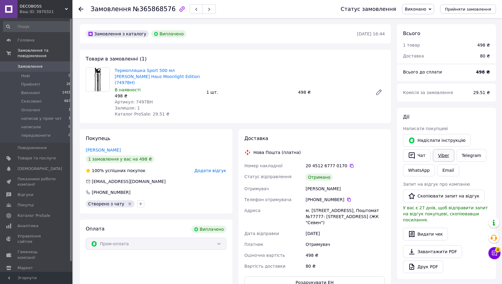
click at [438, 154] on link "Viber" at bounding box center [443, 155] width 21 height 13
click at [435, 196] on button "Скопіювати запит на відгук" at bounding box center [444, 195] width 82 height 13
click at [215, 258] on div "Оплата Виплачено Пром-оплата" at bounding box center [156, 256] width 153 height 75
drag, startPoint x: 178, startPoint y: 78, endPoint x: 115, endPoint y: 68, distance: 63.6
click at [115, 68] on span "Термопляшка Sport 500 мл [PERSON_NAME] Haus Moonlight Edition (7497BH)" at bounding box center [158, 76] width 87 height 18
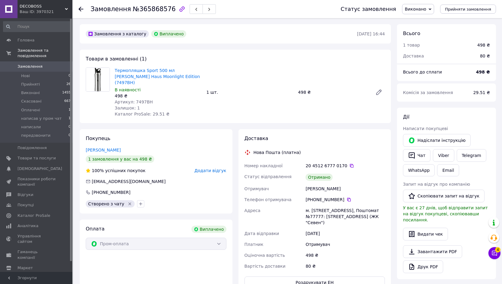
click at [442, 113] on div "[PERSON_NAME] покупцеві   [PERSON_NAME] інструкцію   Чат Viber Telegram WhatsAp…" at bounding box center [446, 192] width 99 height 171
click at [80, 6] on div at bounding box center [81, 9] width 5 height 6
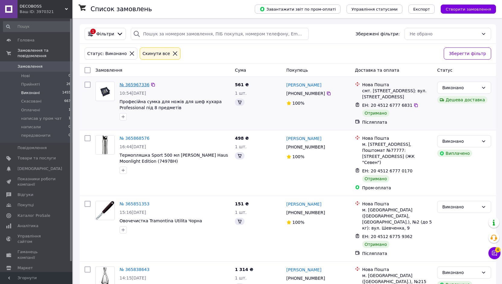
click at [135, 85] on link "№ 365967336" at bounding box center [135, 84] width 30 height 5
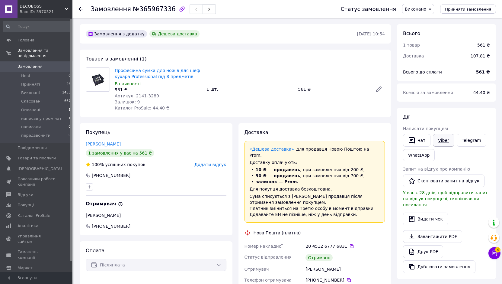
click at [441, 141] on link "Viber" at bounding box center [443, 140] width 21 height 13
click at [446, 182] on button "Скопіювати запит на відгук" at bounding box center [444, 180] width 82 height 13
drag, startPoint x: 141, startPoint y: 71, endPoint x: 108, endPoint y: 64, distance: 33.4
click at [108, 64] on div "Товари в замовленні (1) Професійна сумка для ножів для шеф кухара Professional …" at bounding box center [235, 83] width 311 height 67
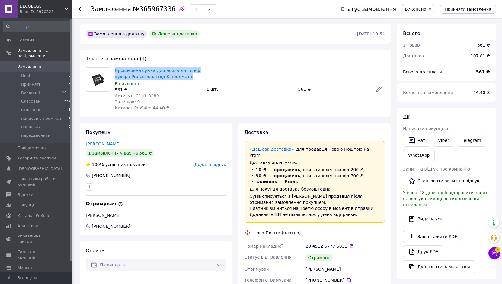
click at [429, 107] on div "[PERSON_NAME] покупцеві   Чат Viber Telegram WhatsApp Запит на відгук про компа…" at bounding box center [446, 192] width 99 height 171
click at [288, 66] on div "Професійна сумка для ножів для шеф кухара Professional під 8 предметів В наявно…" at bounding box center [249, 89] width 275 height 46
click at [80, 8] on icon at bounding box center [81, 9] width 5 height 5
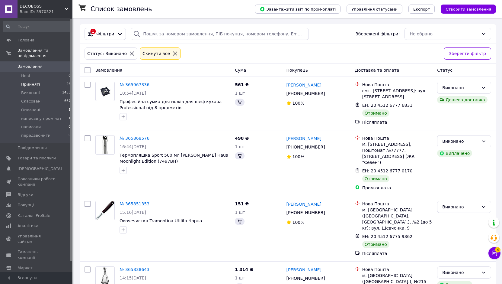
click at [54, 80] on li "Прийняті 26" at bounding box center [37, 84] width 74 height 8
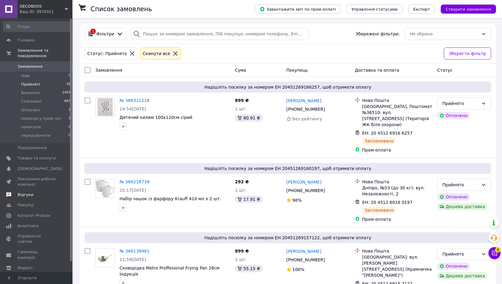
click at [36, 192] on span "Відгуки" at bounding box center [37, 194] width 38 height 5
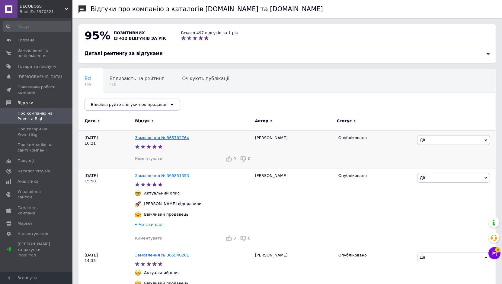
click at [167, 138] on link "Замовлення № 365782764" at bounding box center [162, 137] width 54 height 5
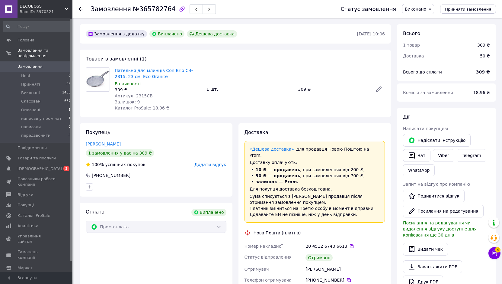
scroll to position [37, 0]
click at [52, 163] on link "Сповіщення 0 2" at bounding box center [37, 168] width 74 height 10
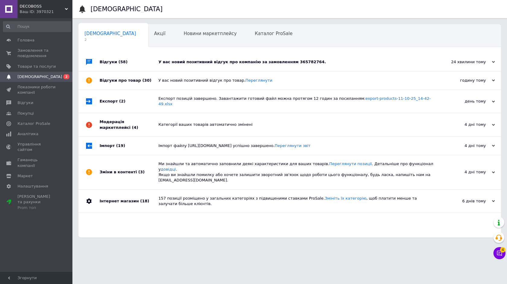
click at [186, 61] on div "У вас новий позитивний відгук про компанію за замовленням 365782764." at bounding box center [297, 61] width 276 height 5
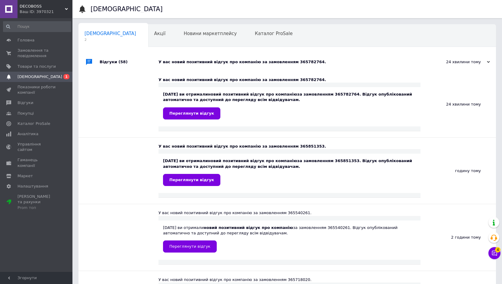
click at [186, 61] on div "У вас новий позитивний відгук про компанію за замовленням 365782764." at bounding box center [294, 61] width 271 height 5
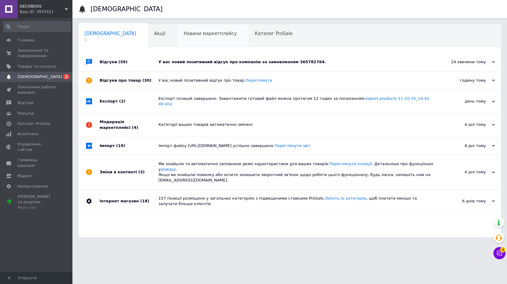
click at [184, 35] on span "Новини маркетплейсу" at bounding box center [210, 33] width 53 height 5
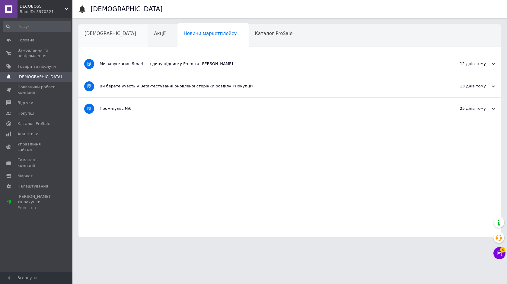
click at [111, 33] on div "[DEMOGRAPHIC_DATA]" at bounding box center [114, 35] width 70 height 23
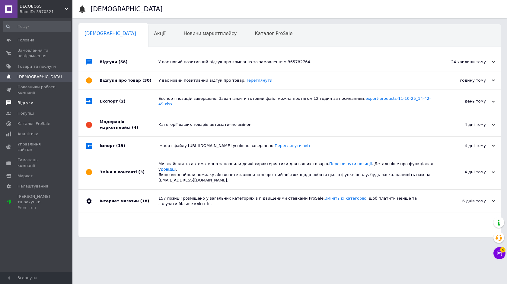
click at [34, 101] on span "Відгуки" at bounding box center [37, 102] width 38 height 5
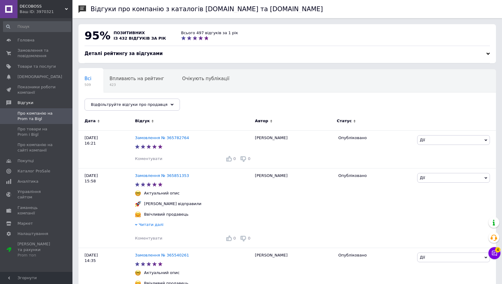
click at [226, 101] on div "Всі 509 Впливають на рейтинг 423 Очікують публікації 0 Опубліковані без комен..…" at bounding box center [288, 93] width 418 height 50
click at [39, 56] on span "Замовлення та повідомлення" at bounding box center [37, 53] width 38 height 11
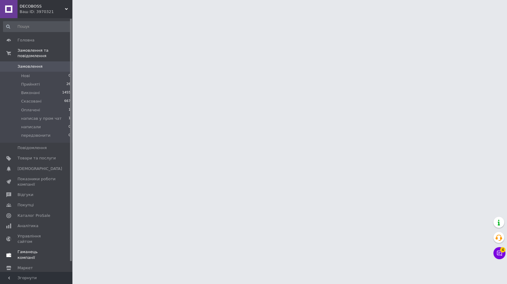
click at [36, 246] on link "Гаманець компанії" at bounding box center [37, 254] width 74 height 16
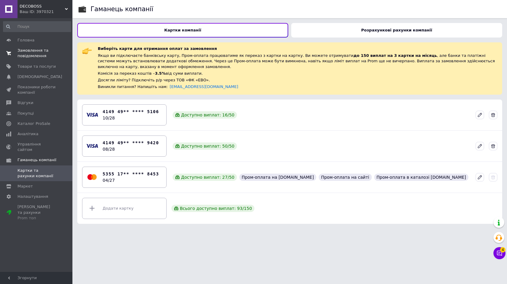
click at [27, 51] on span "Замовлення та повідомлення" at bounding box center [37, 53] width 38 height 11
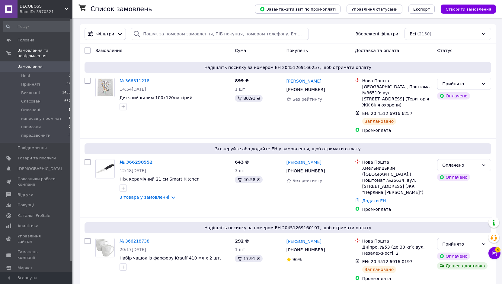
click at [200, 41] on div "Фільтри Збережені фільтри: Всі (2150)" at bounding box center [288, 34] width 416 height 20
